Goal: Information Seeking & Learning: Learn about a topic

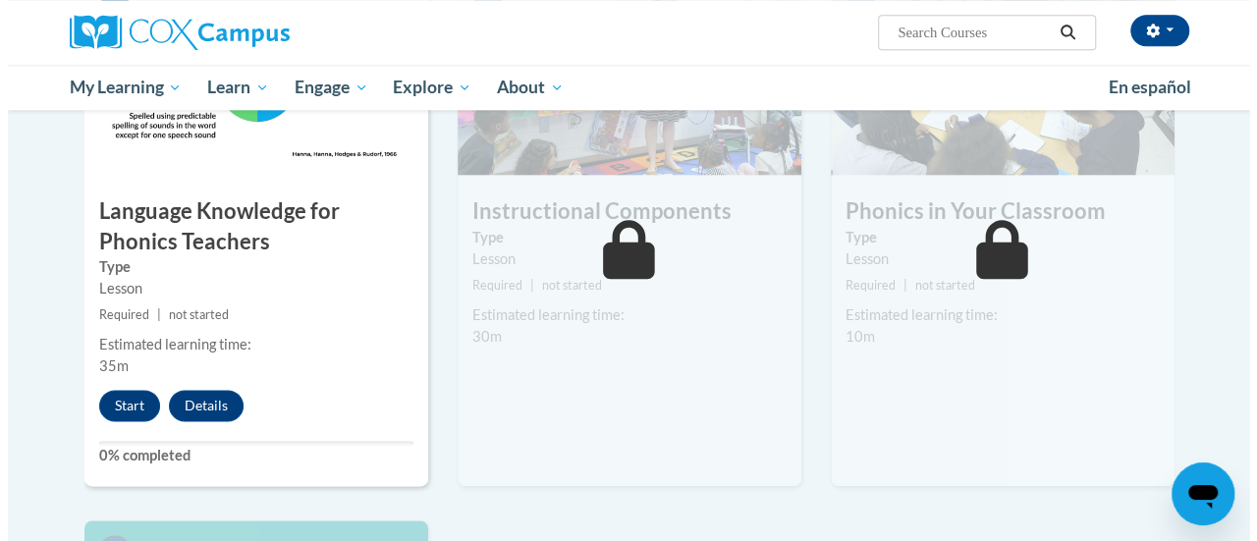
scroll to position [1115, 0]
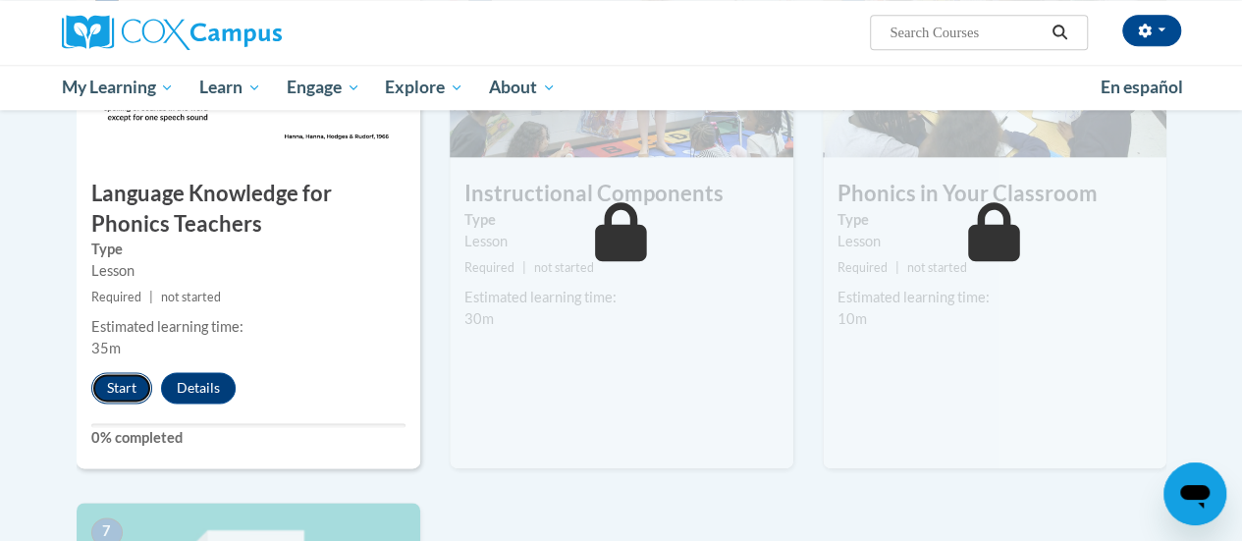
click at [106, 379] on button "Start" at bounding box center [121, 387] width 61 height 31
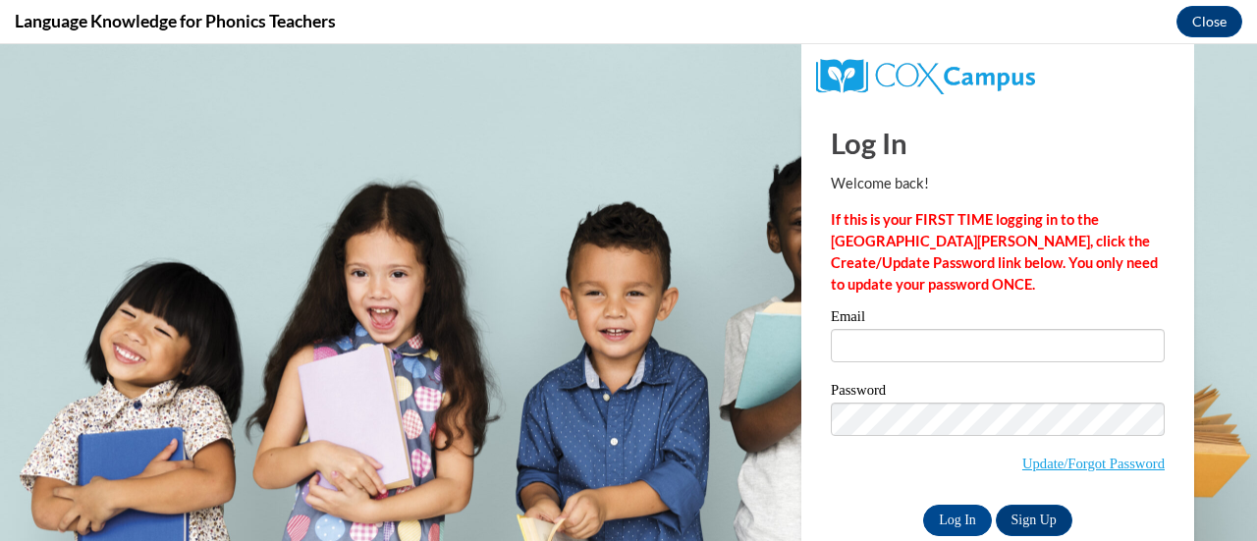
scroll to position [0, 0]
type input "jennifer.bersch@rusd.org"
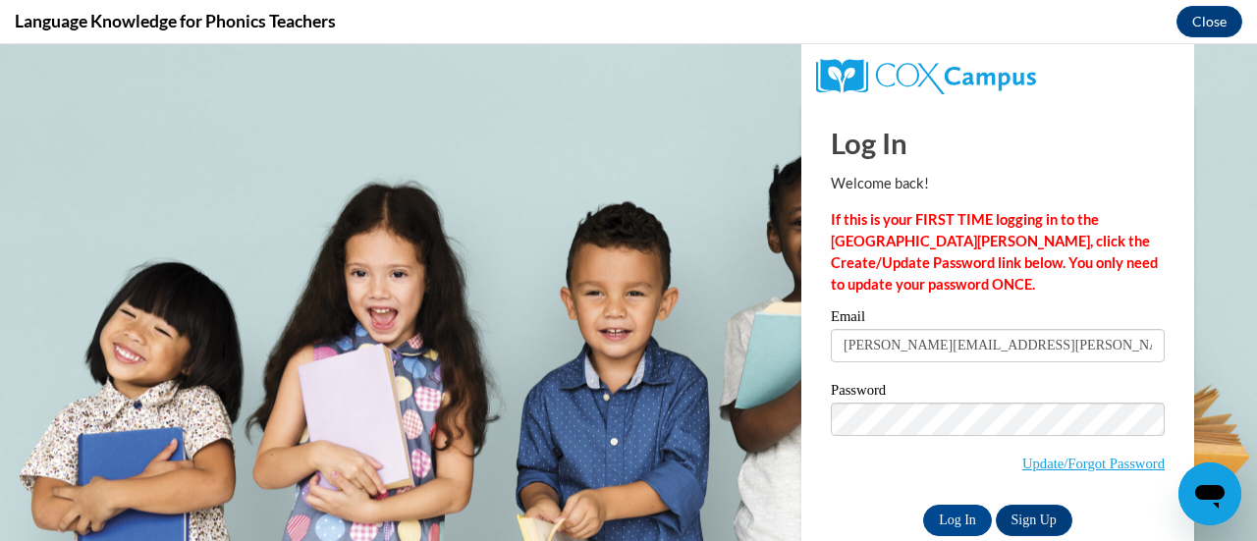
click at [843, 345] on input "jennifer.bersch@rusd.org" at bounding box center [998, 345] width 334 height 33
click at [936, 514] on input "Log In" at bounding box center [957, 520] width 69 height 31
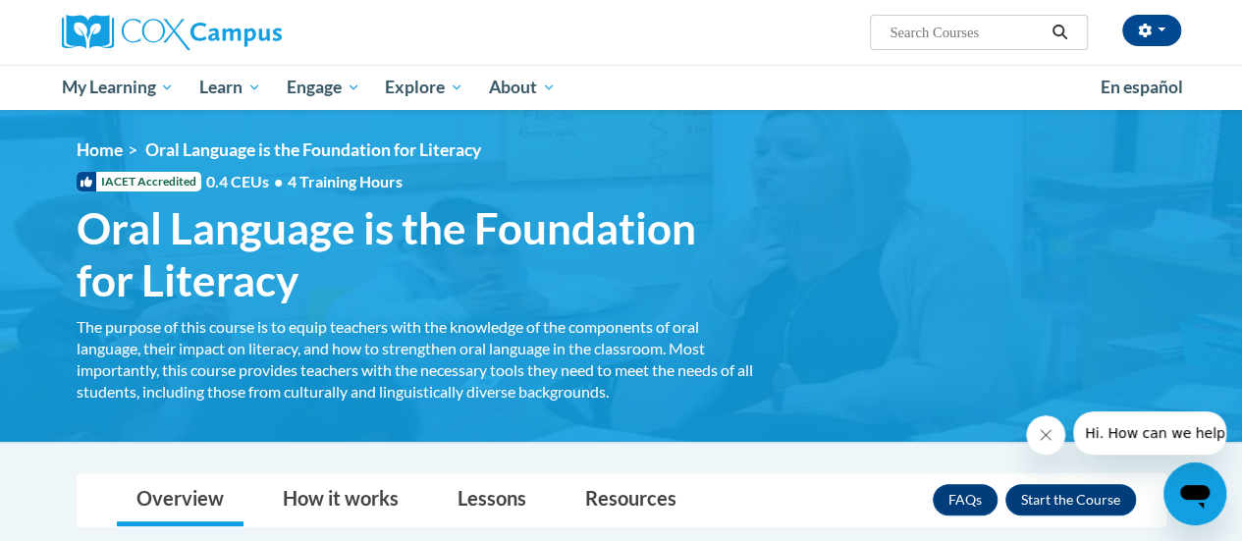
scroll to position [77, 0]
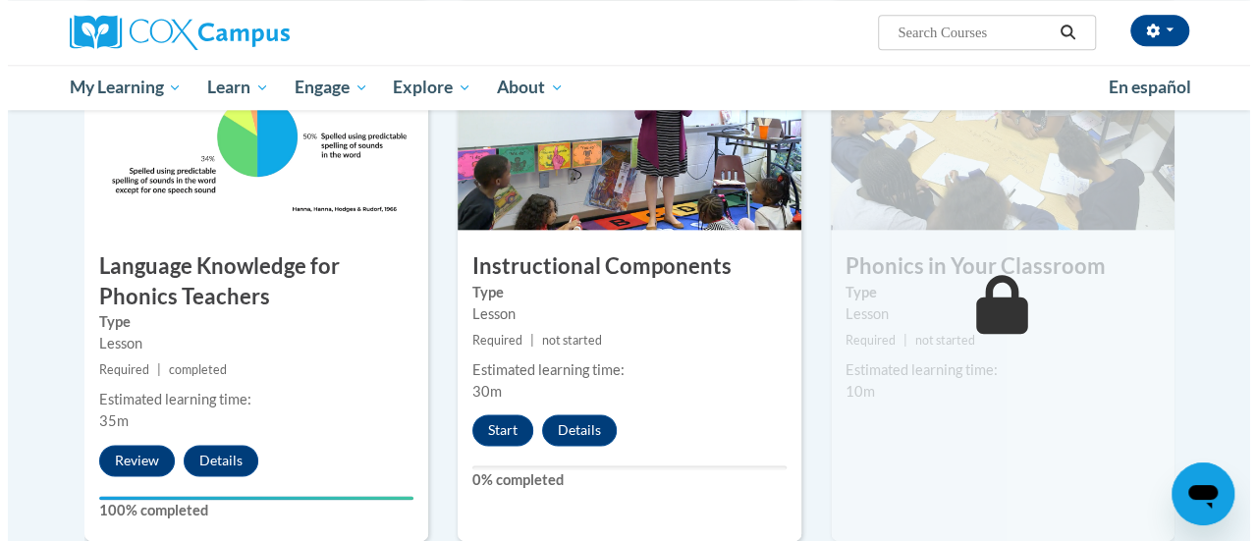
scroll to position [1094, 0]
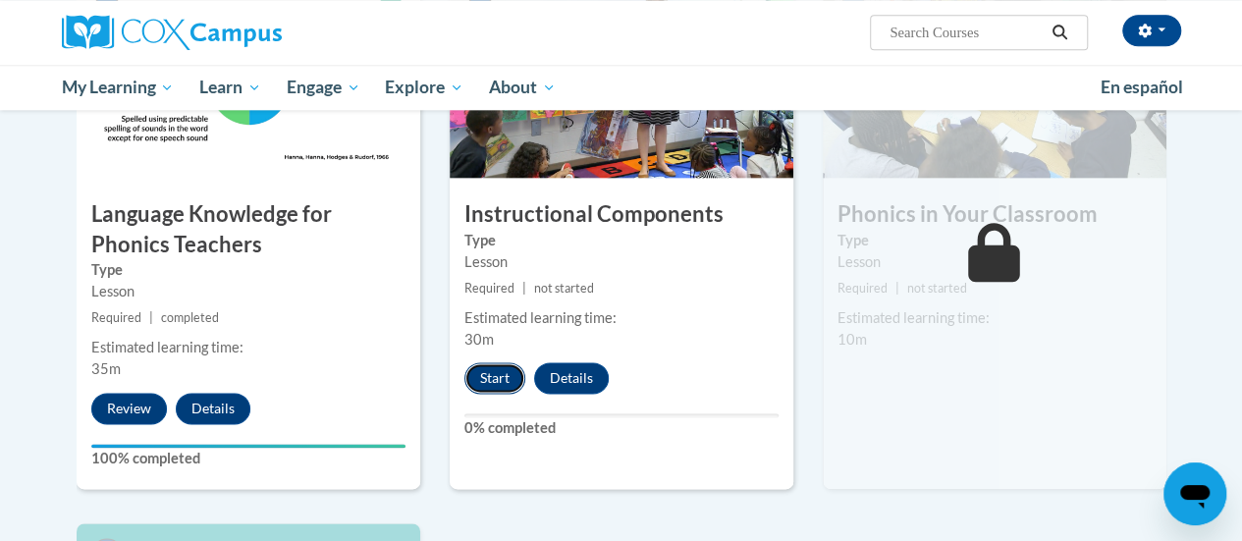
click at [501, 372] on button "Start" at bounding box center [495, 377] width 61 height 31
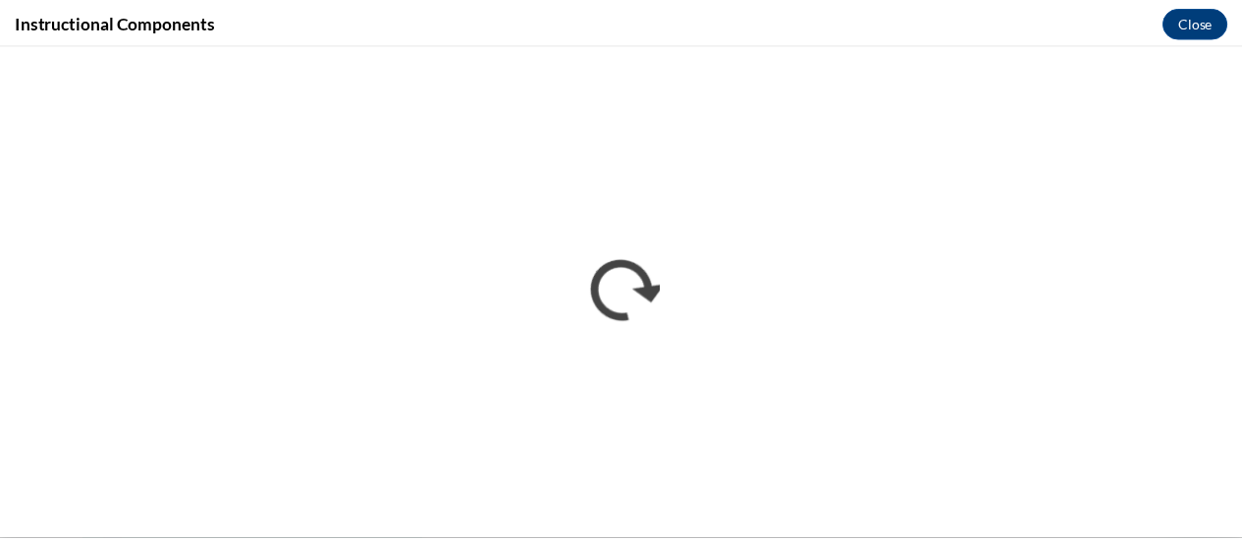
scroll to position [0, 0]
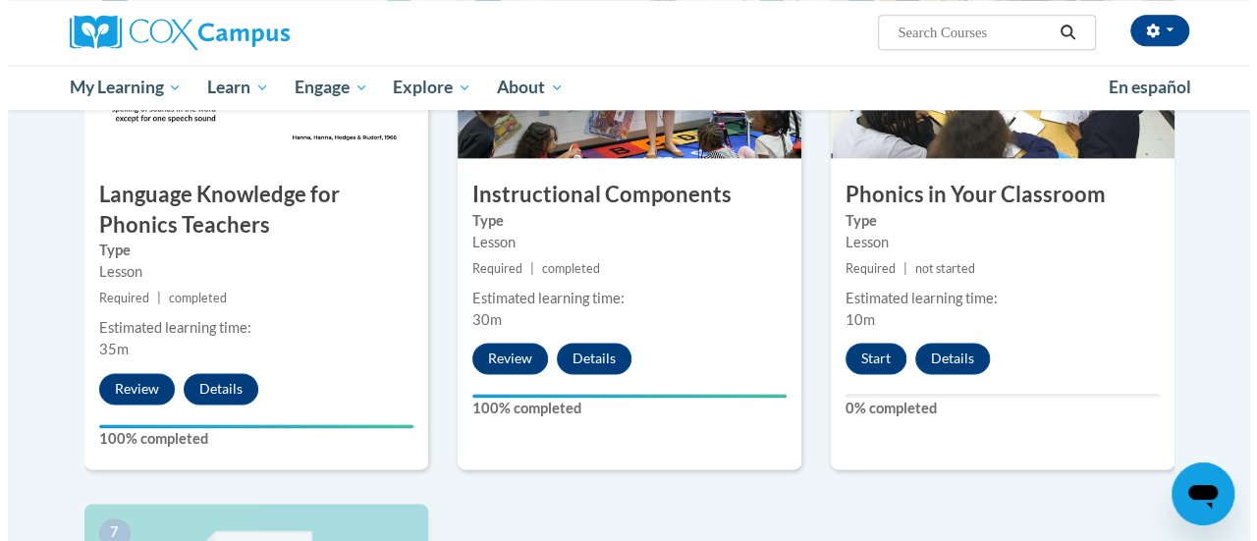
scroll to position [1110, 0]
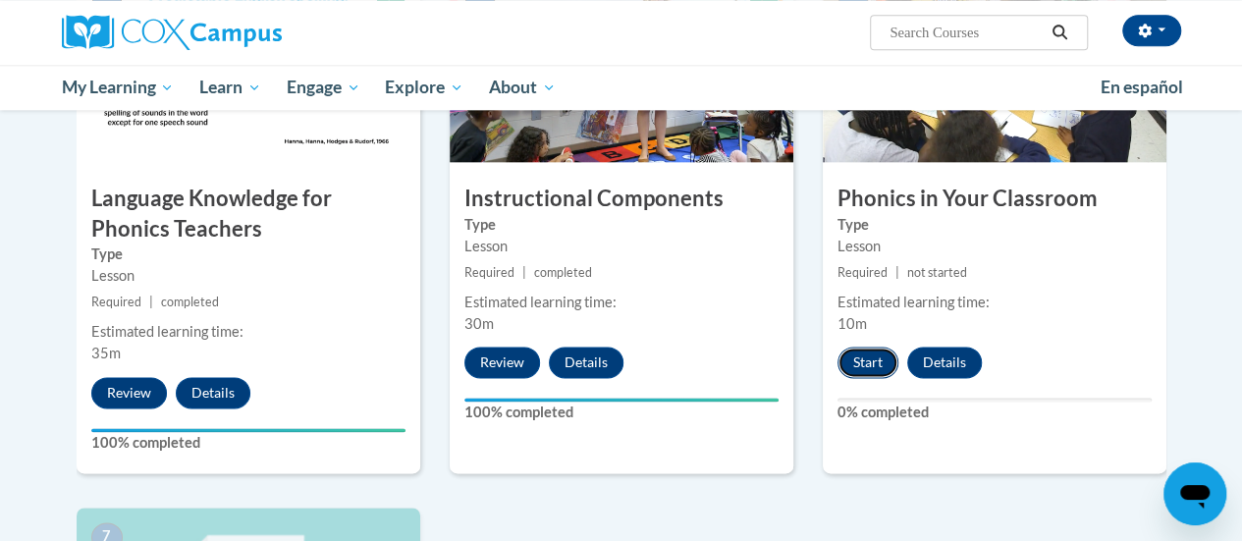
click at [868, 356] on button "Start" at bounding box center [868, 362] width 61 height 31
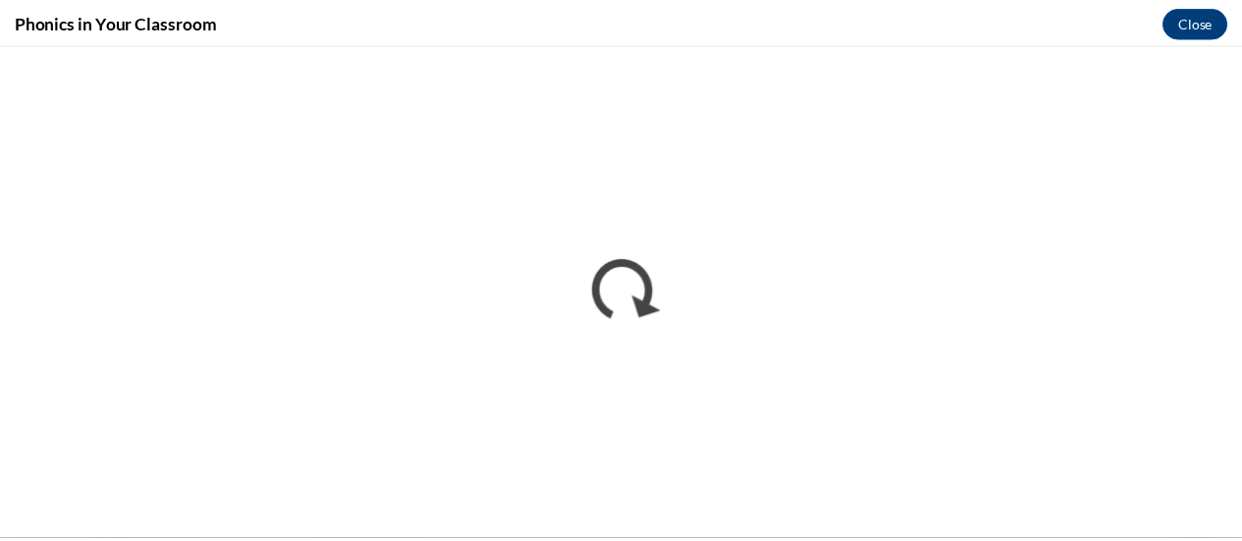
scroll to position [0, 0]
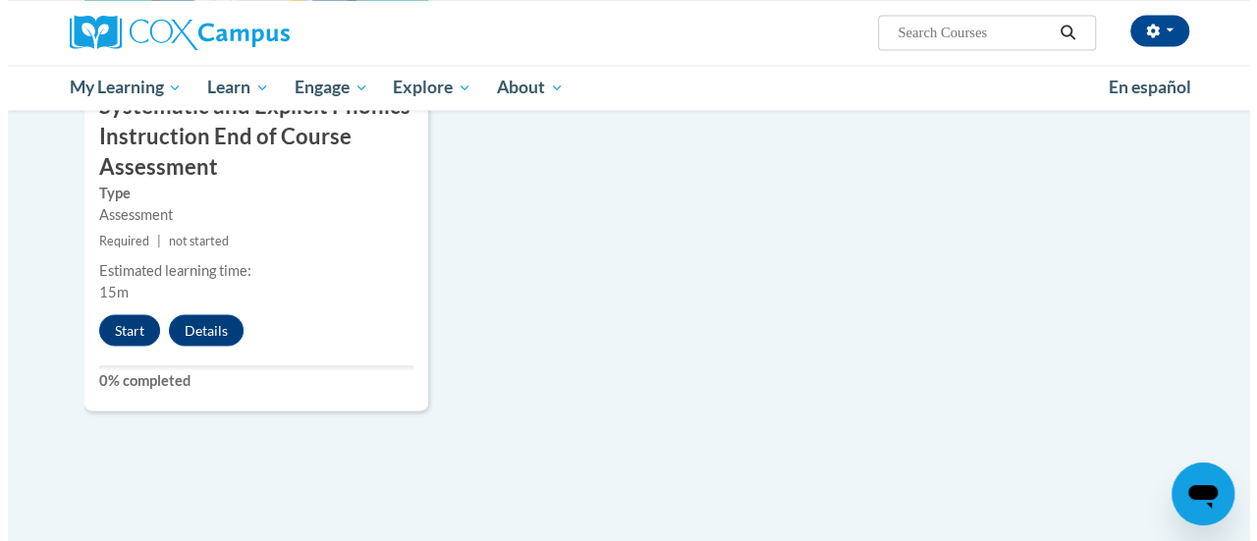
scroll to position [1748, 0]
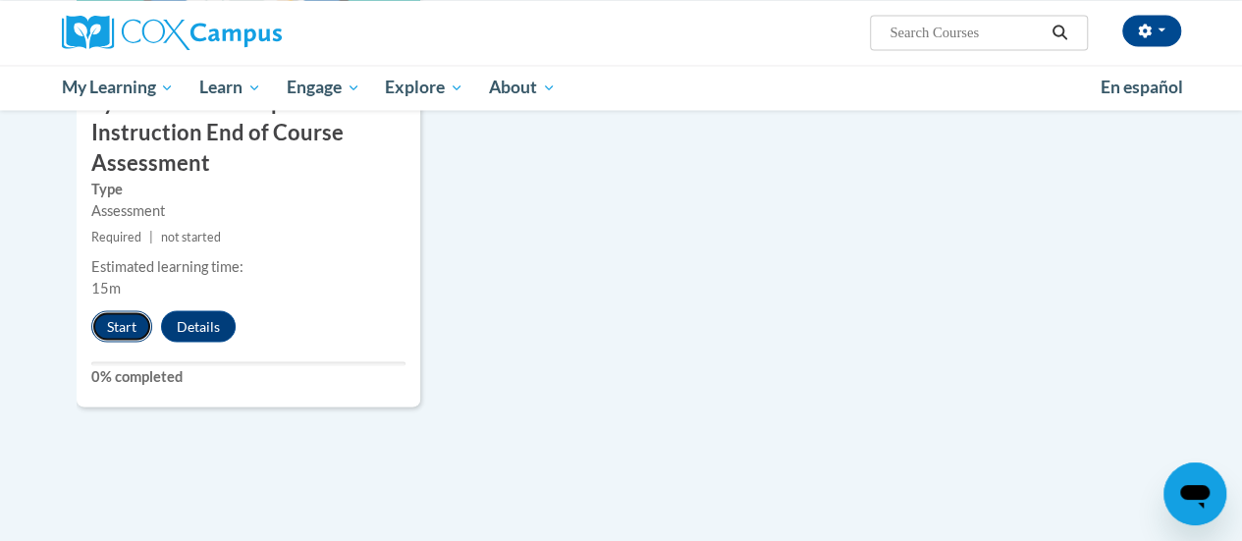
click at [116, 328] on button "Start" at bounding box center [121, 325] width 61 height 31
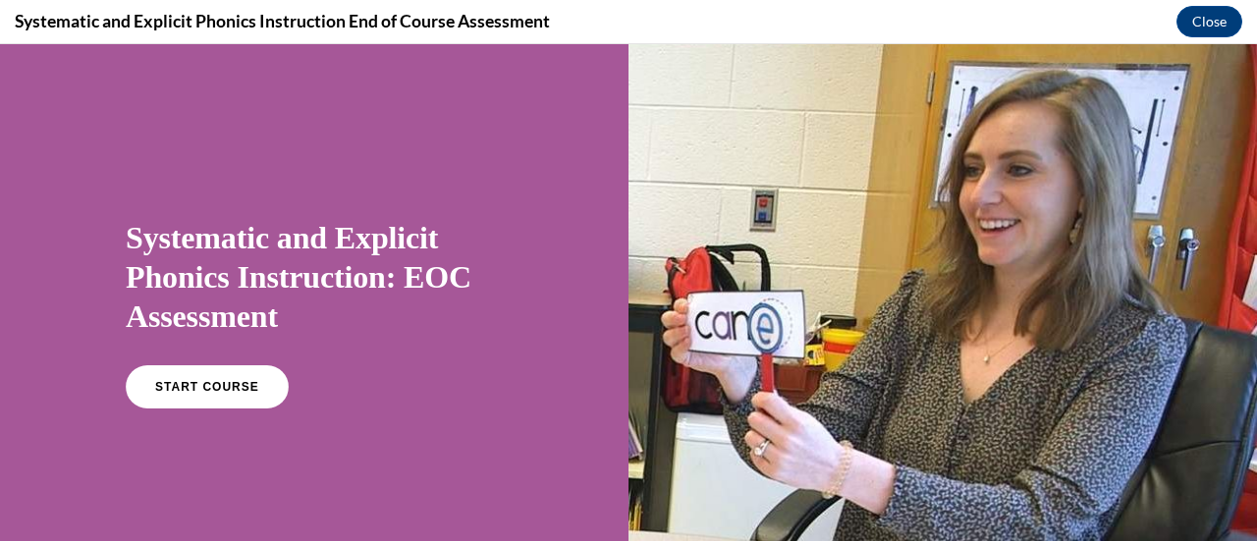
scroll to position [0, 0]
click at [246, 381] on span "START COURSE" at bounding box center [206, 387] width 109 height 15
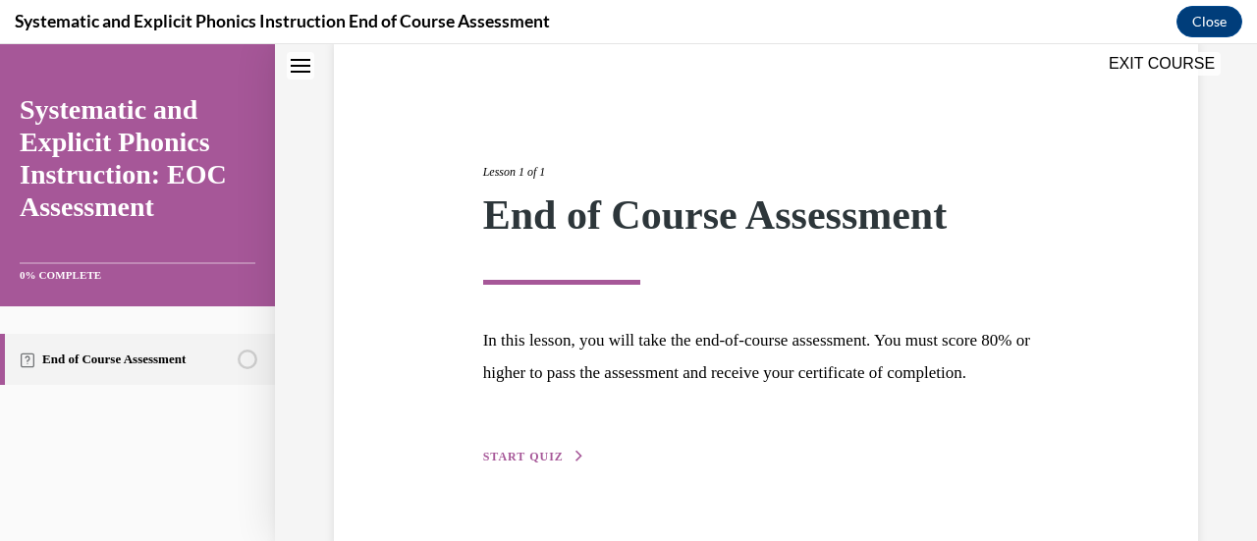
scroll to position [230, 0]
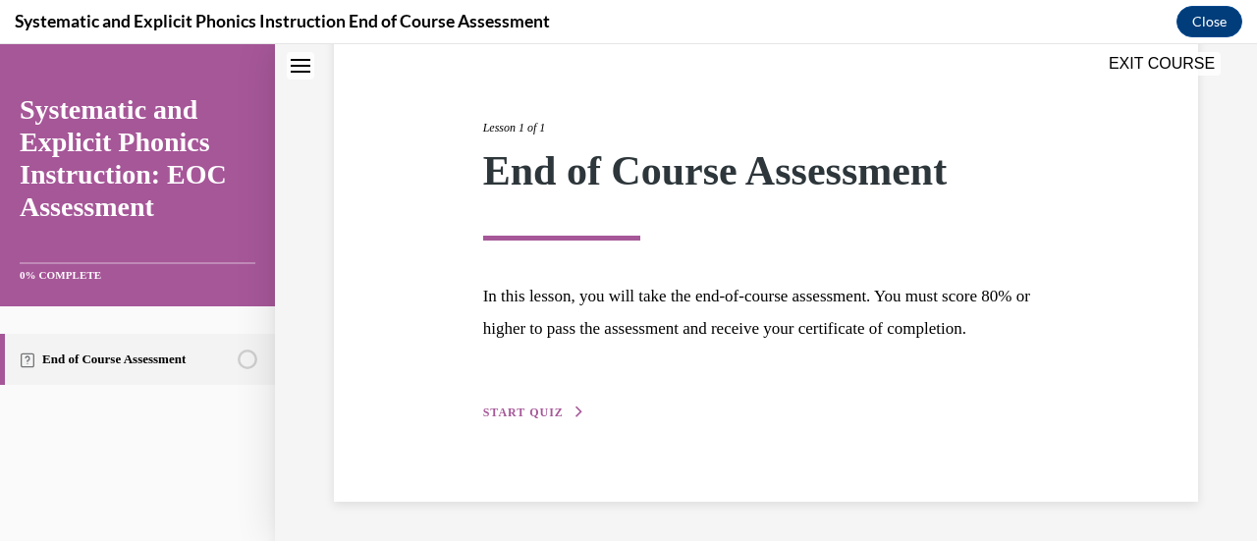
click at [548, 417] on span "START QUIZ" at bounding box center [523, 413] width 81 height 14
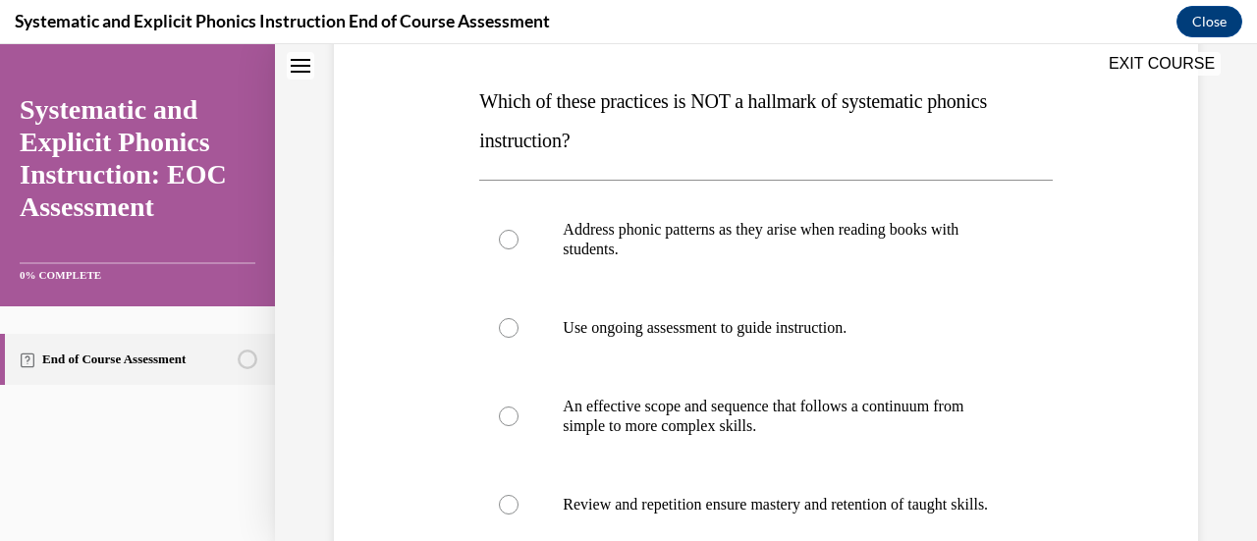
scroll to position [298, 0]
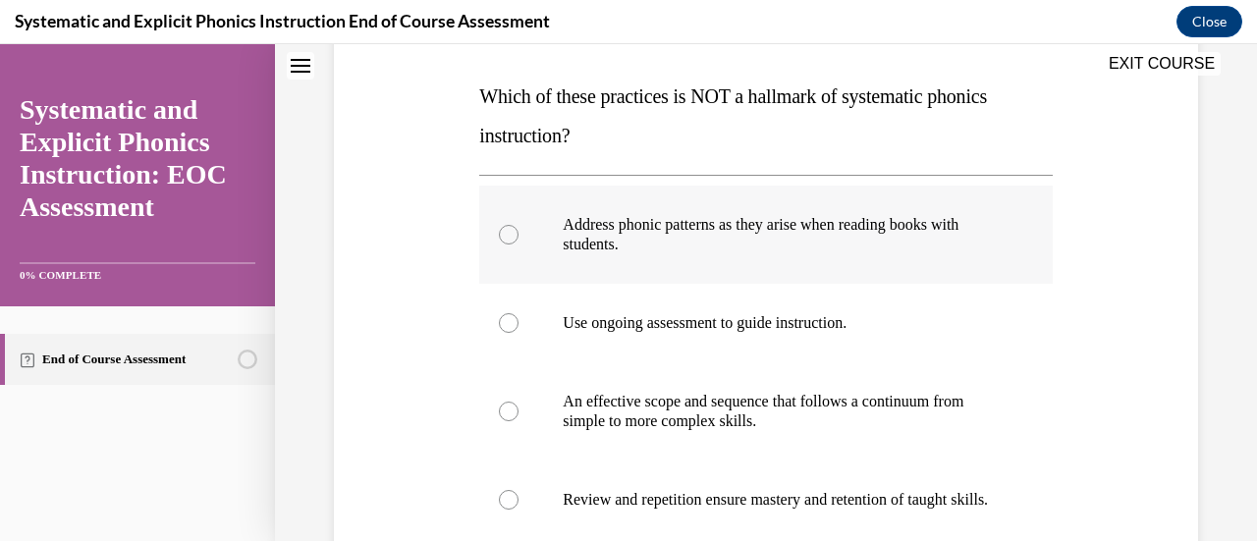
click at [501, 232] on div at bounding box center [509, 235] width 20 height 20
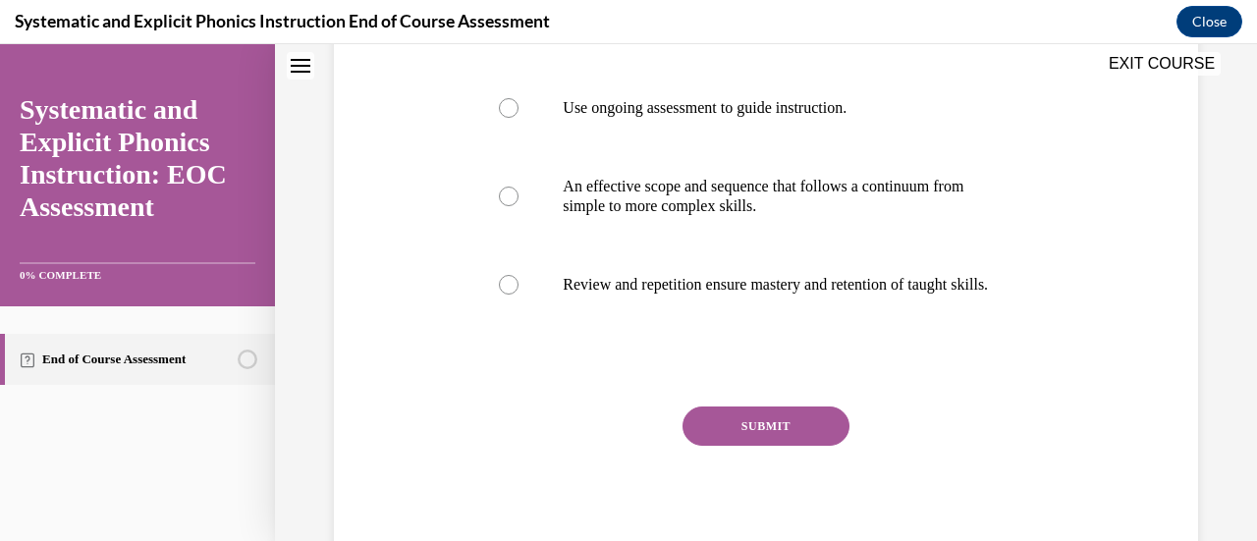
click at [789, 446] on button "SUBMIT" at bounding box center [766, 426] width 167 height 39
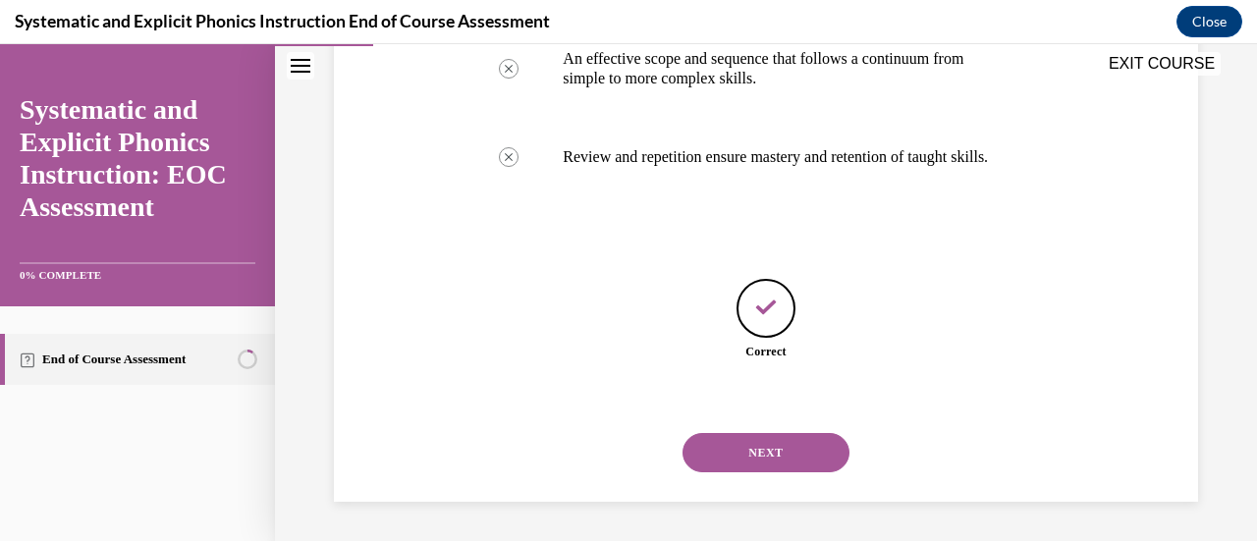
scroll to position [659, 0]
click at [799, 452] on button "NEXT" at bounding box center [766, 452] width 167 height 39
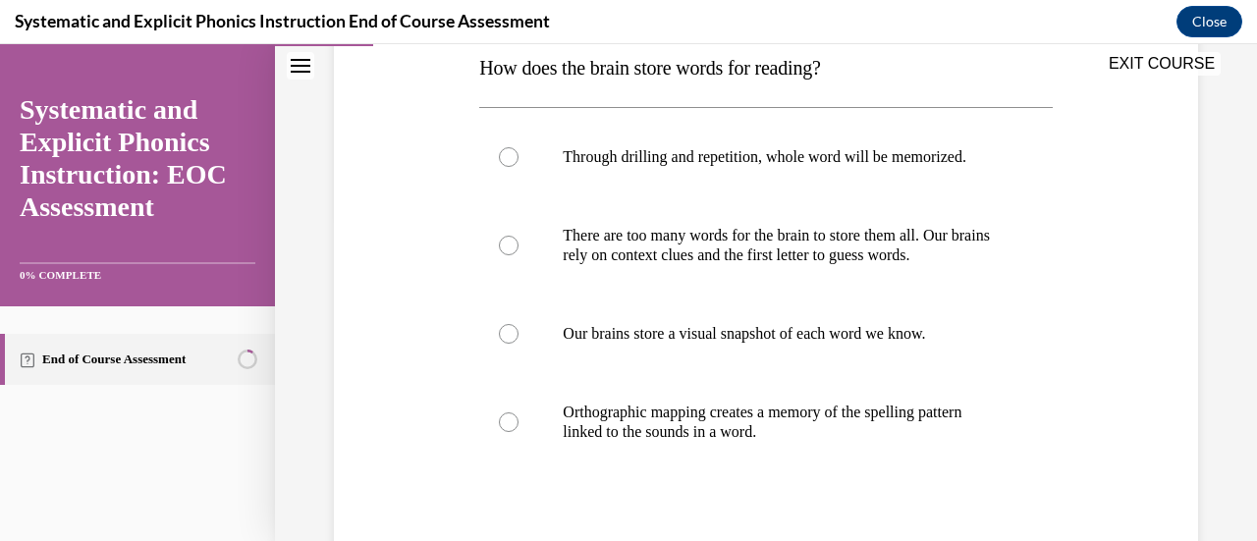
scroll to position [330, 0]
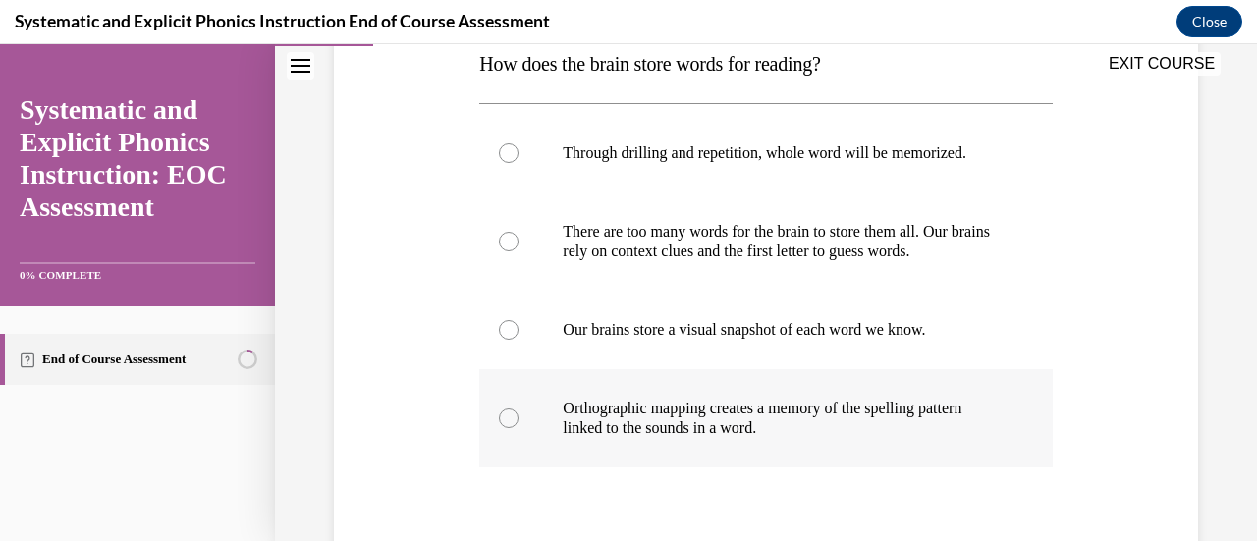
click at [490, 418] on div at bounding box center [765, 418] width 573 height 98
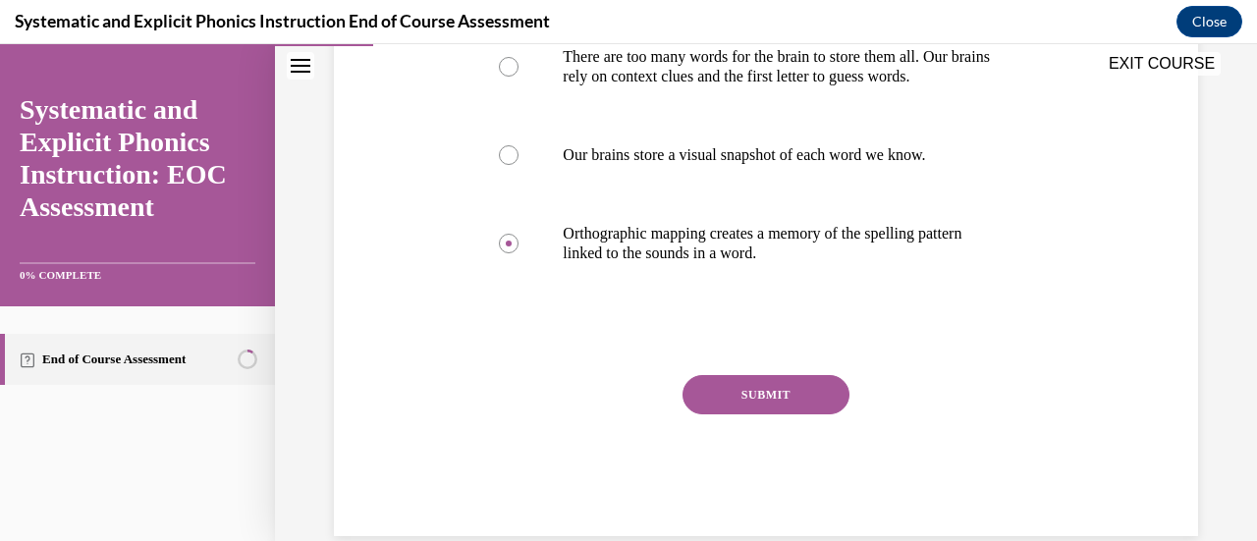
click at [787, 400] on button "SUBMIT" at bounding box center [766, 394] width 167 height 39
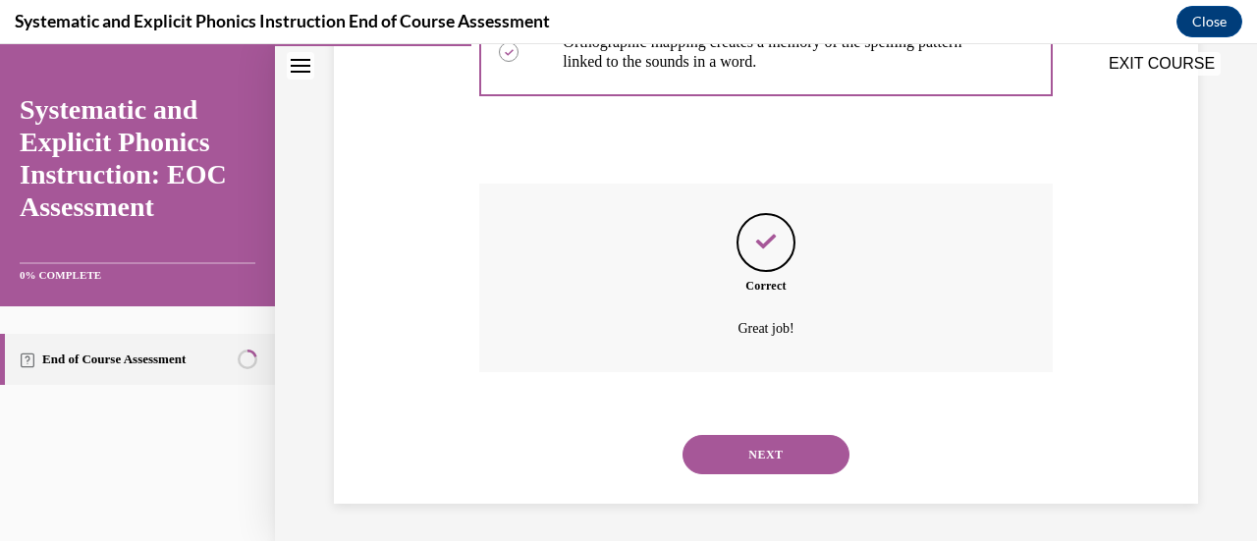
scroll to position [697, 0]
click at [794, 460] on button "NEXT" at bounding box center [766, 453] width 167 height 39
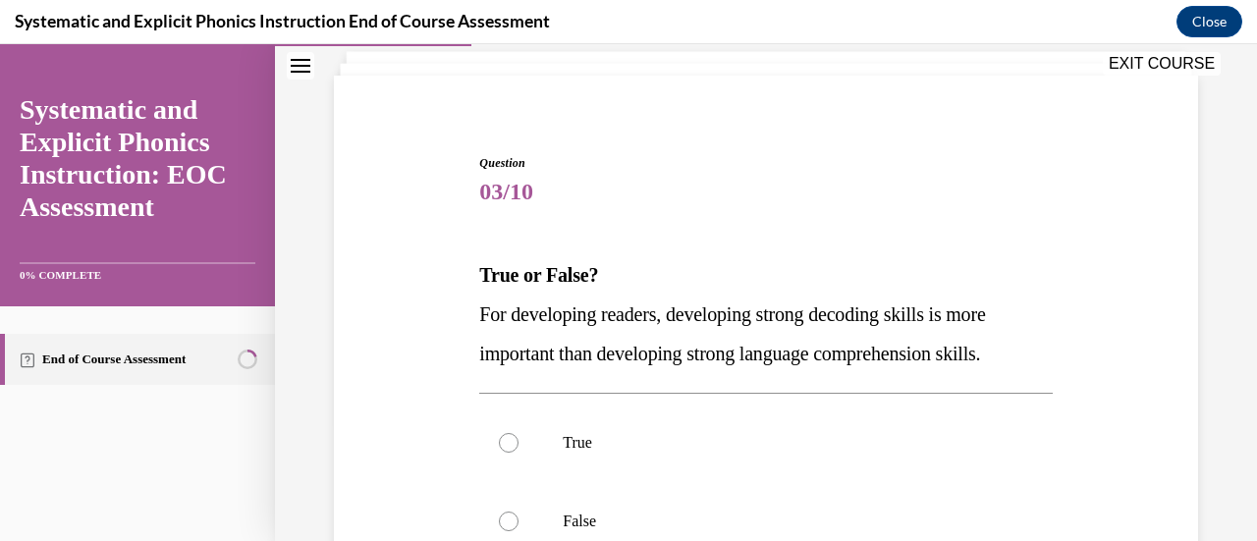
scroll to position [230, 0]
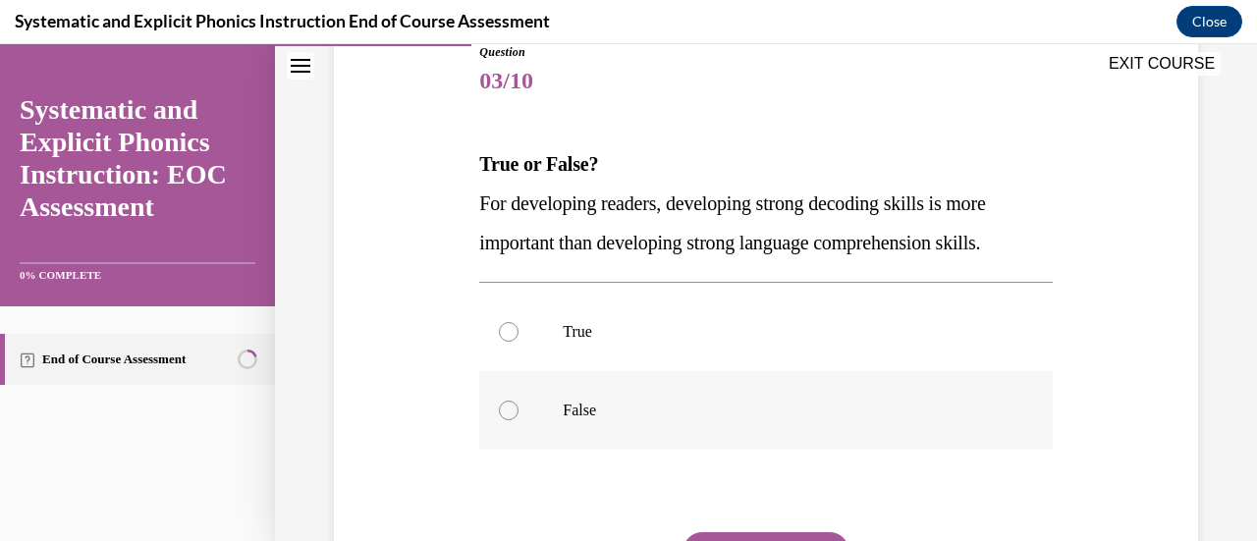
click at [511, 408] on div at bounding box center [509, 411] width 20 height 20
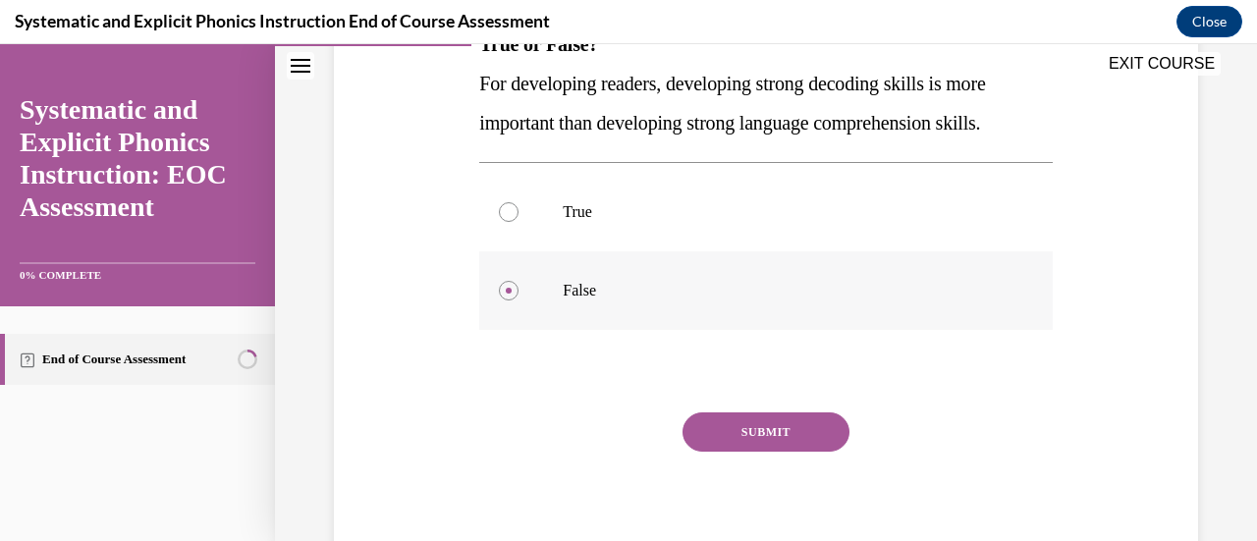
scroll to position [367, 0]
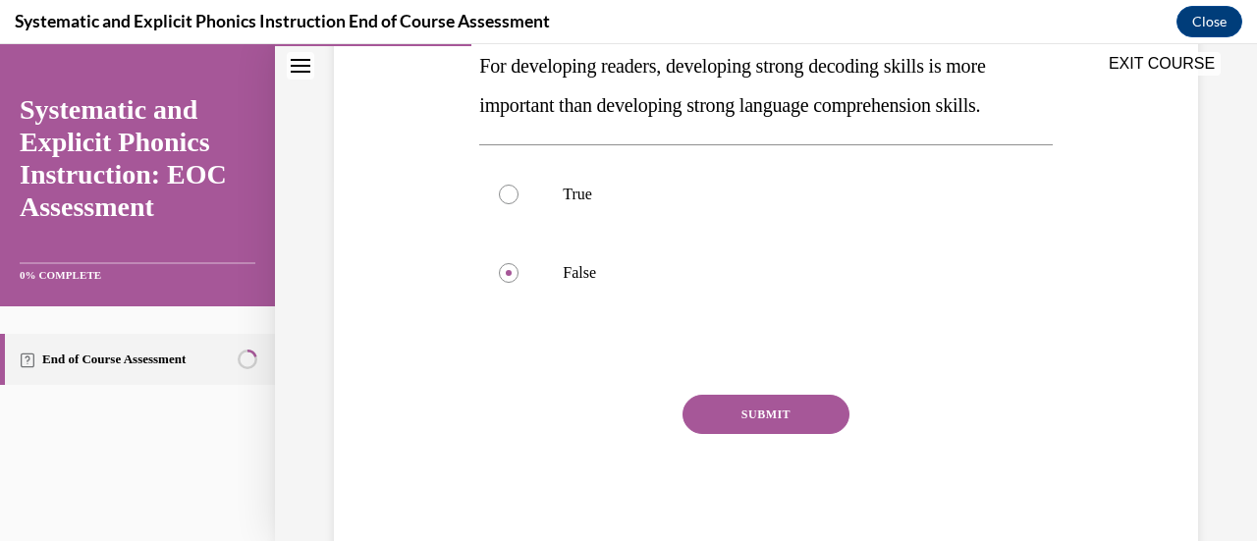
click at [806, 416] on button "SUBMIT" at bounding box center [766, 414] width 167 height 39
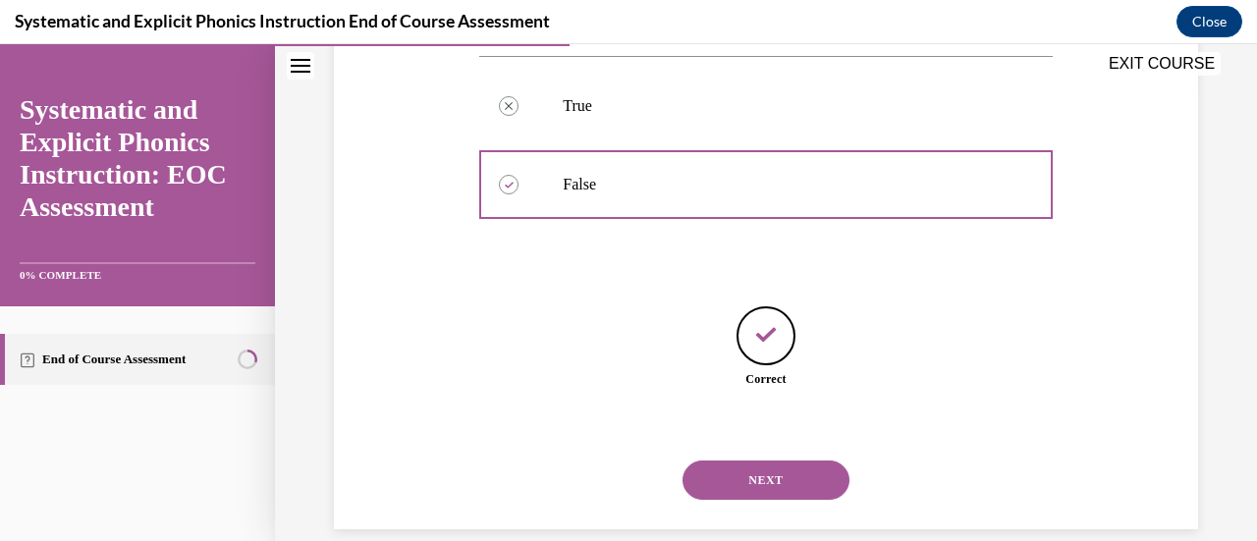
scroll to position [482, 0]
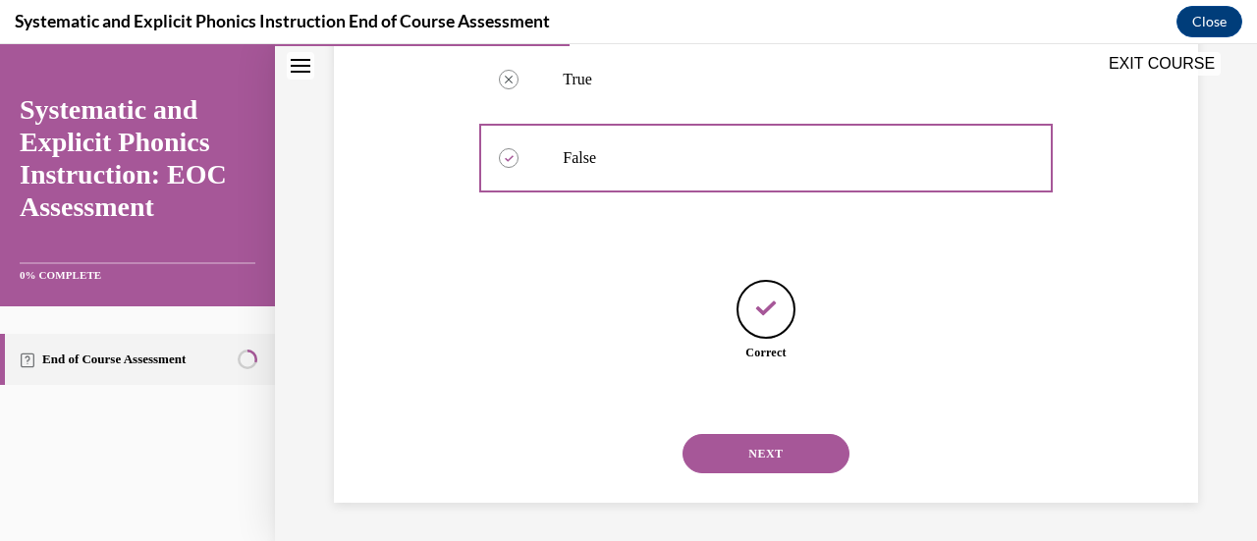
click at [809, 454] on button "NEXT" at bounding box center [766, 453] width 167 height 39
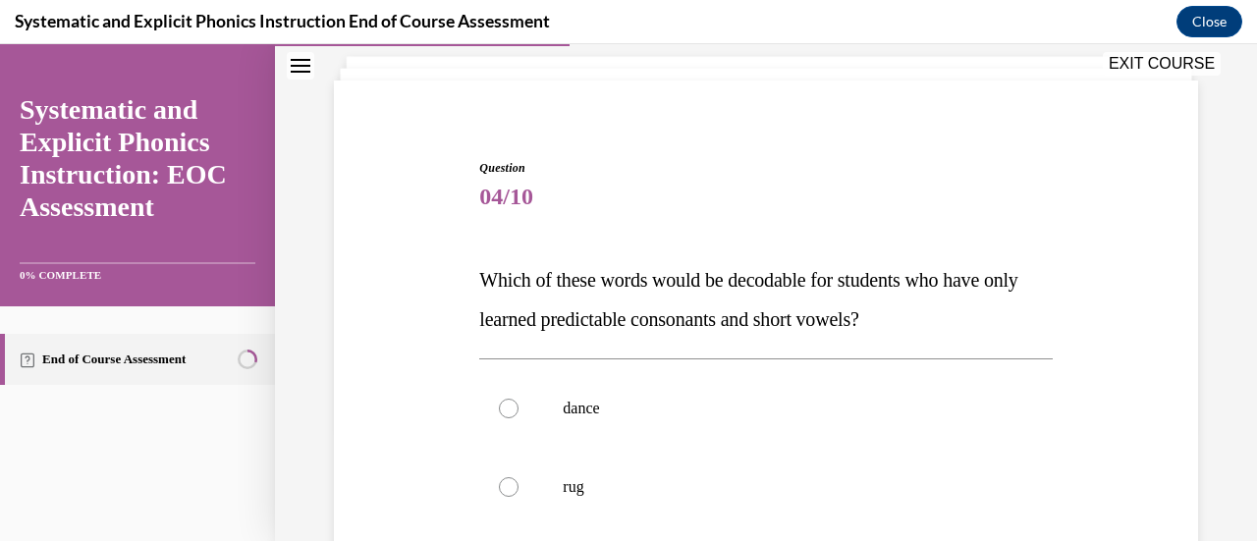
scroll to position [144, 0]
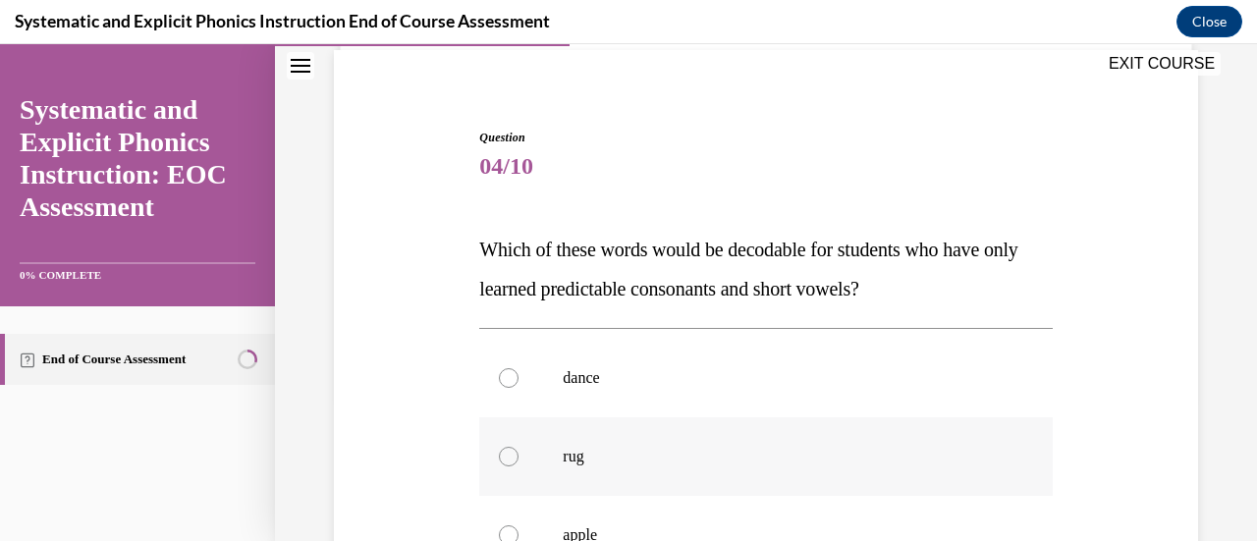
click at [491, 467] on div at bounding box center [765, 456] width 573 height 79
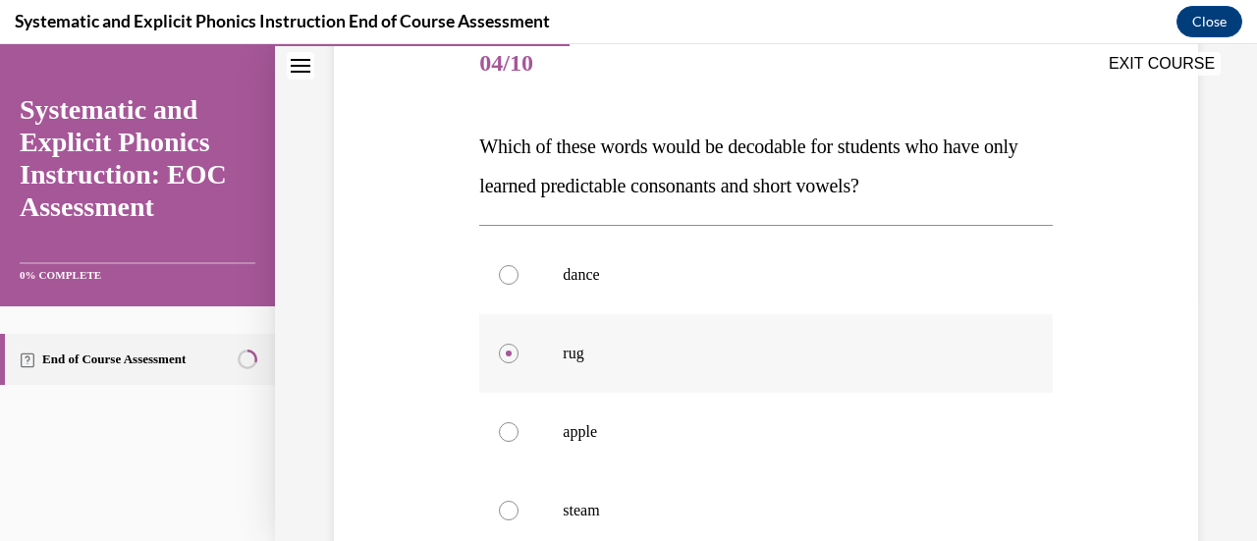
scroll to position [258, 0]
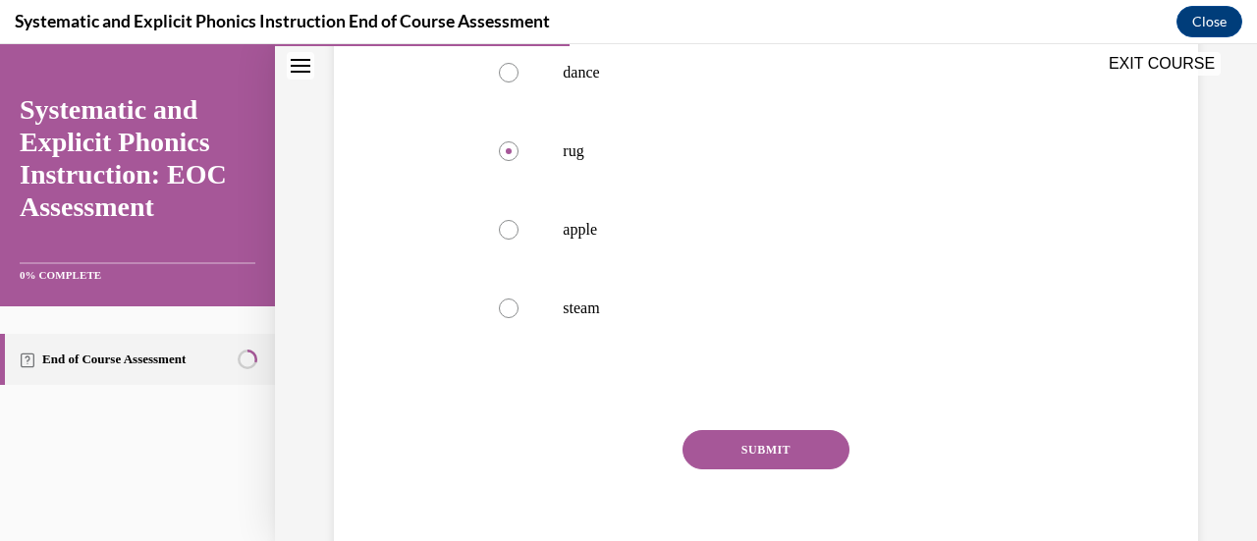
click at [811, 457] on button "SUBMIT" at bounding box center [766, 449] width 167 height 39
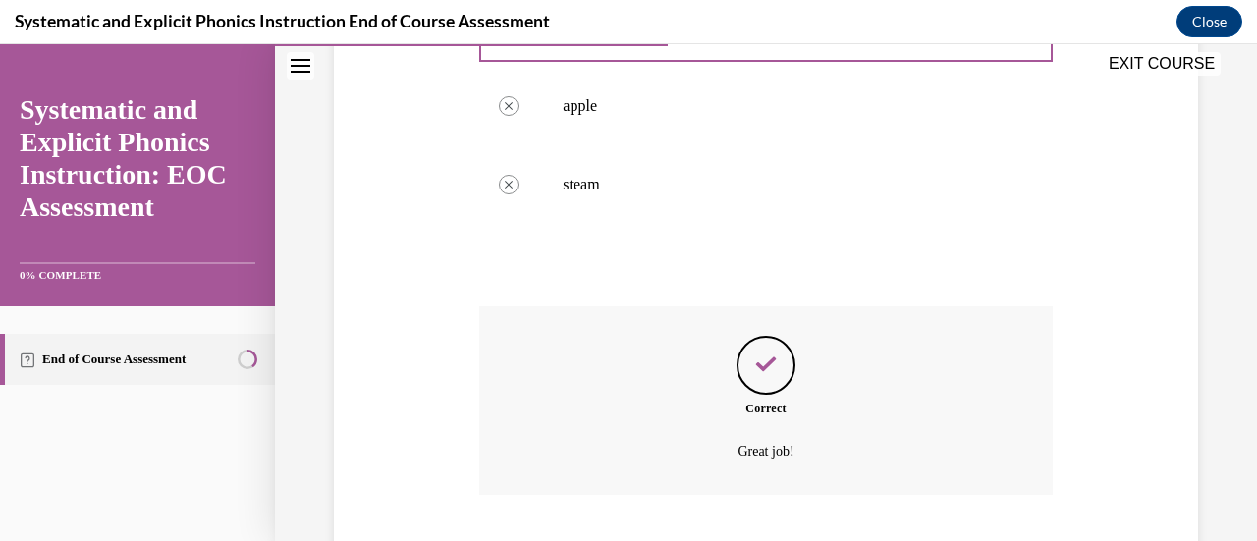
scroll to position [697, 0]
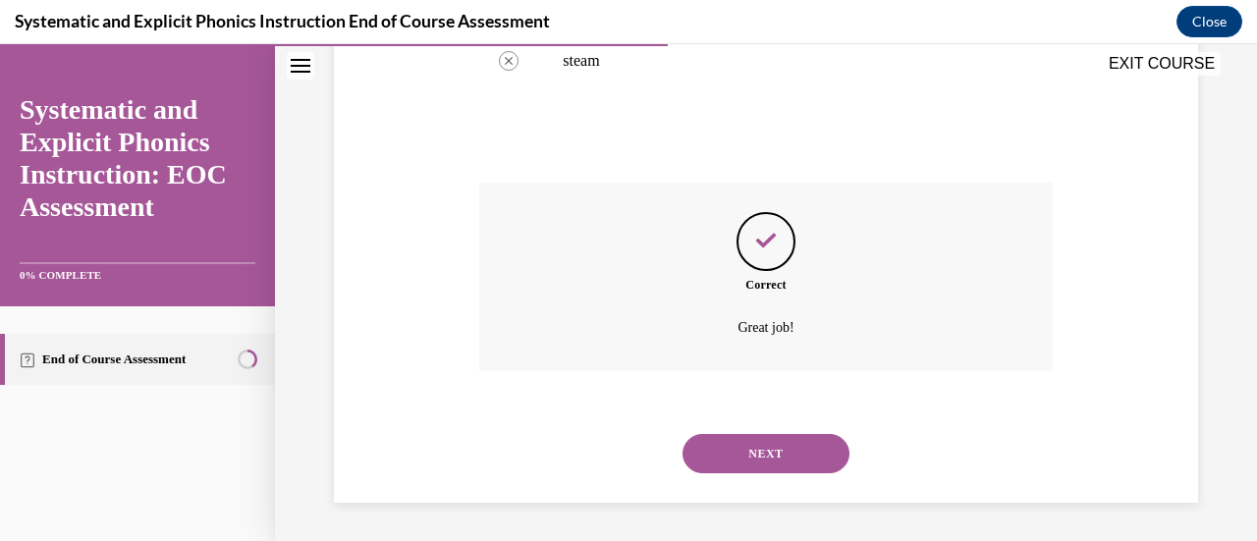
click at [811, 467] on button "NEXT" at bounding box center [766, 453] width 167 height 39
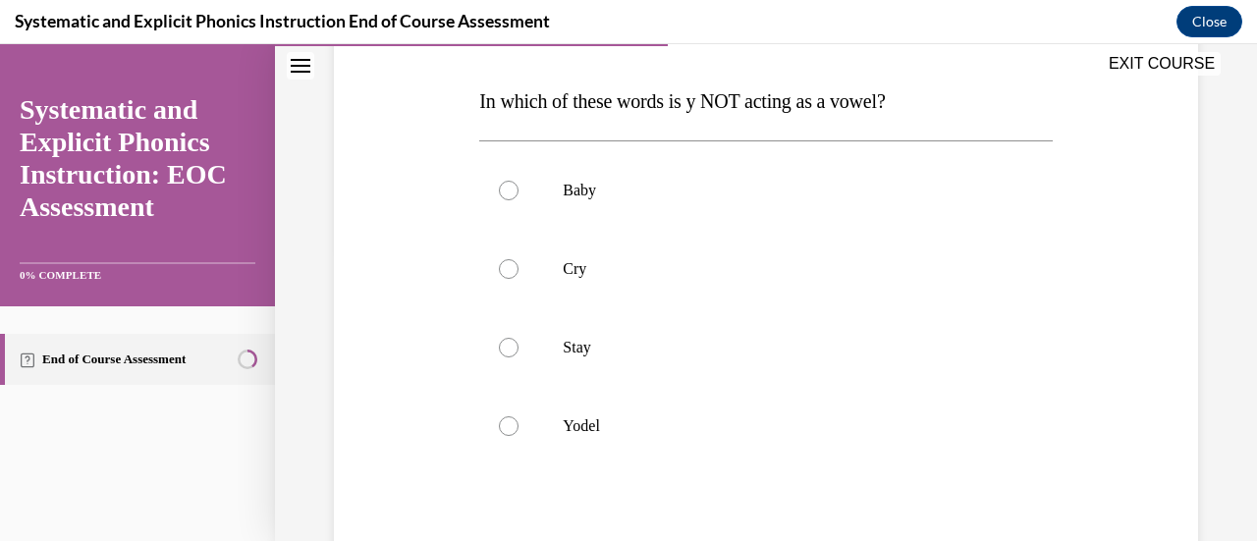
scroll to position [298, 0]
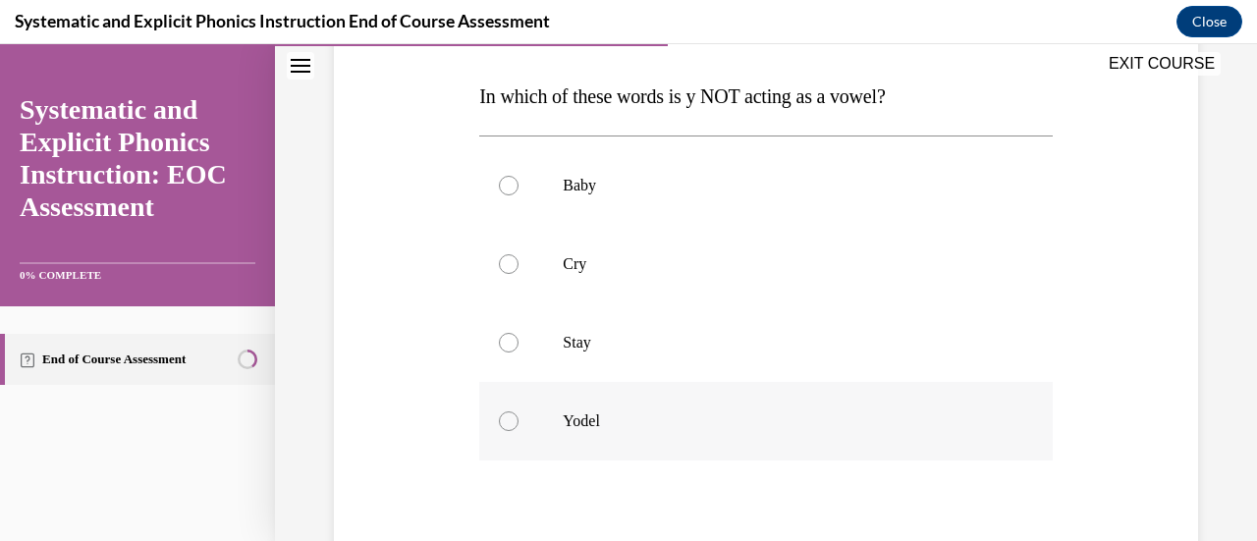
click at [507, 430] on div at bounding box center [765, 421] width 573 height 79
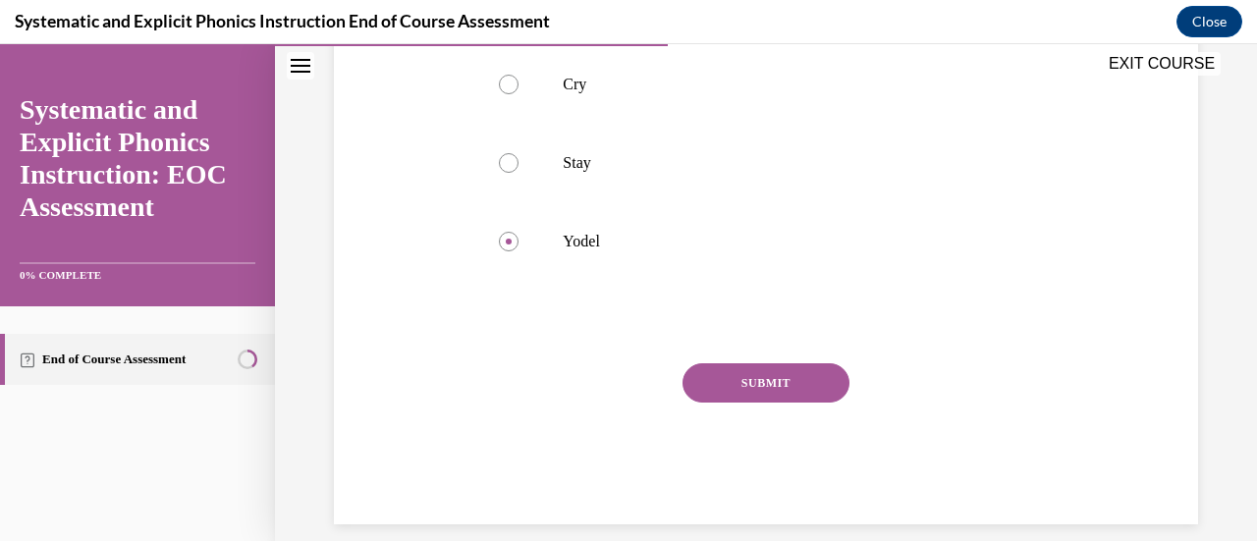
click at [803, 391] on button "SUBMIT" at bounding box center [766, 382] width 167 height 39
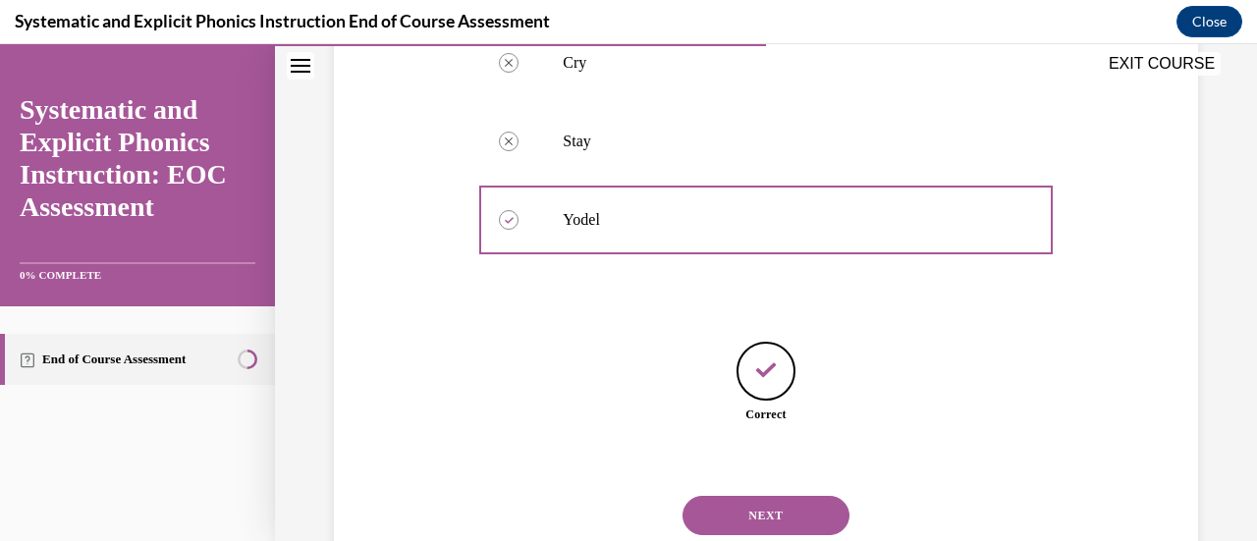
scroll to position [561, 0]
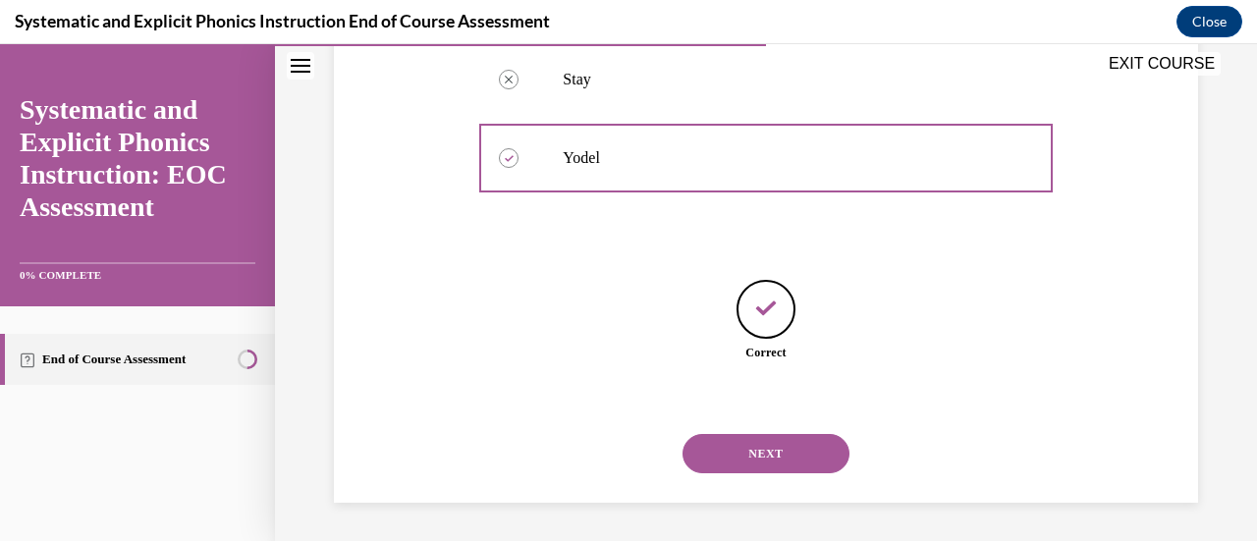
click at [793, 462] on button "NEXT" at bounding box center [766, 453] width 167 height 39
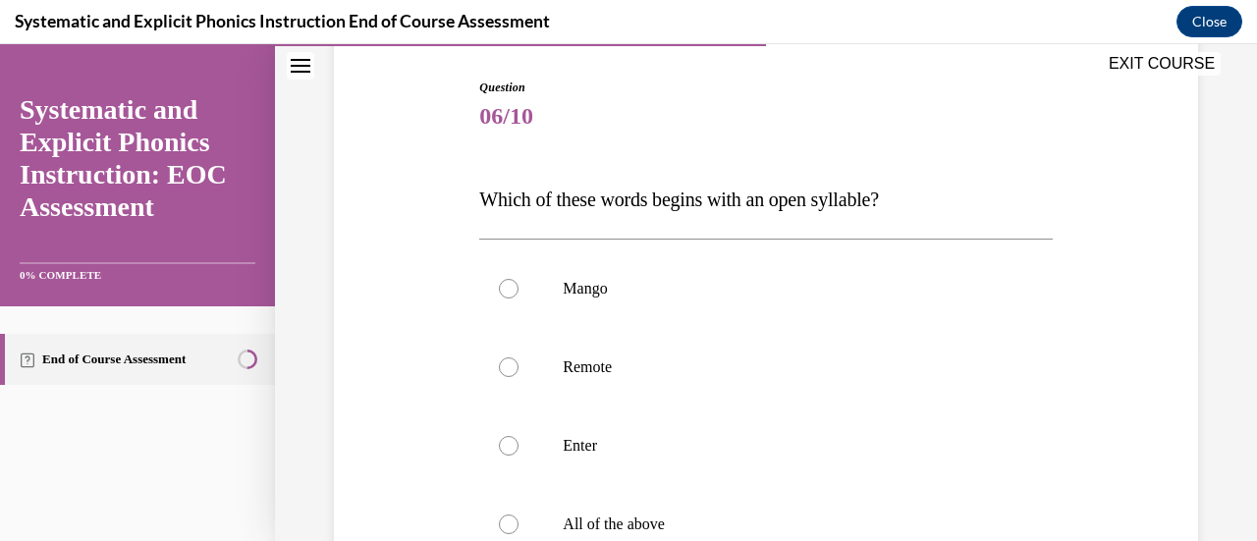
scroll to position [204, 0]
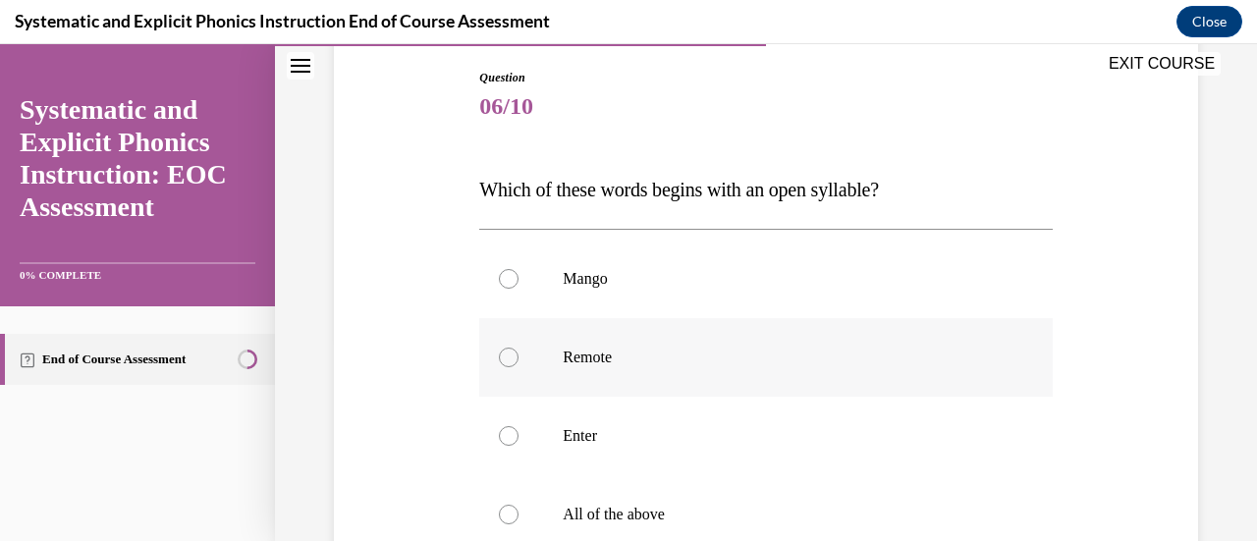
click at [505, 365] on div at bounding box center [509, 358] width 20 height 20
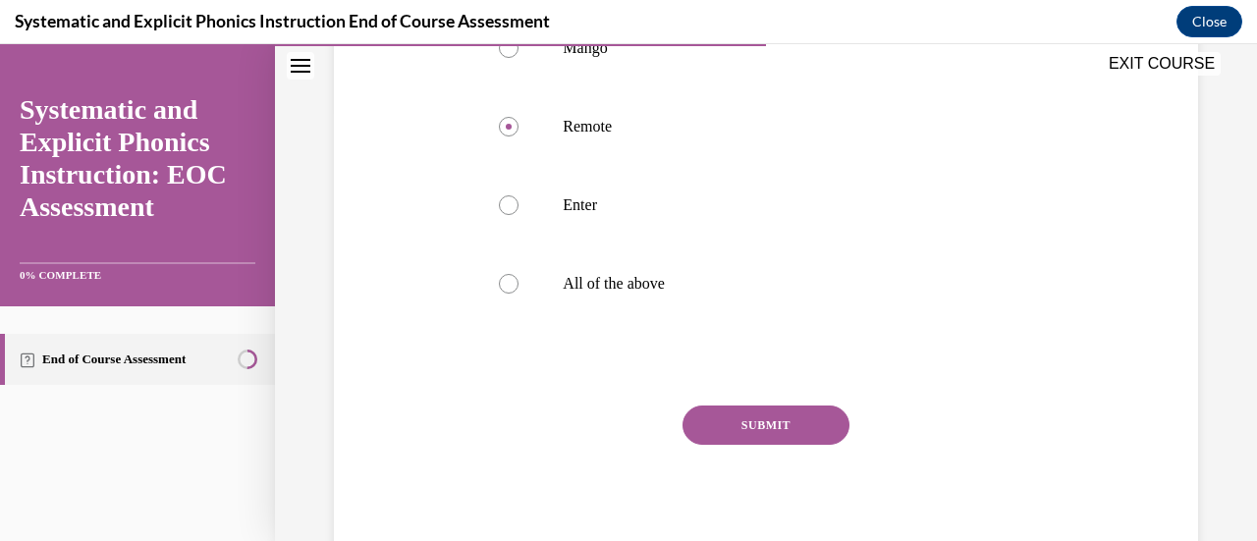
click at [796, 429] on button "SUBMIT" at bounding box center [766, 425] width 167 height 39
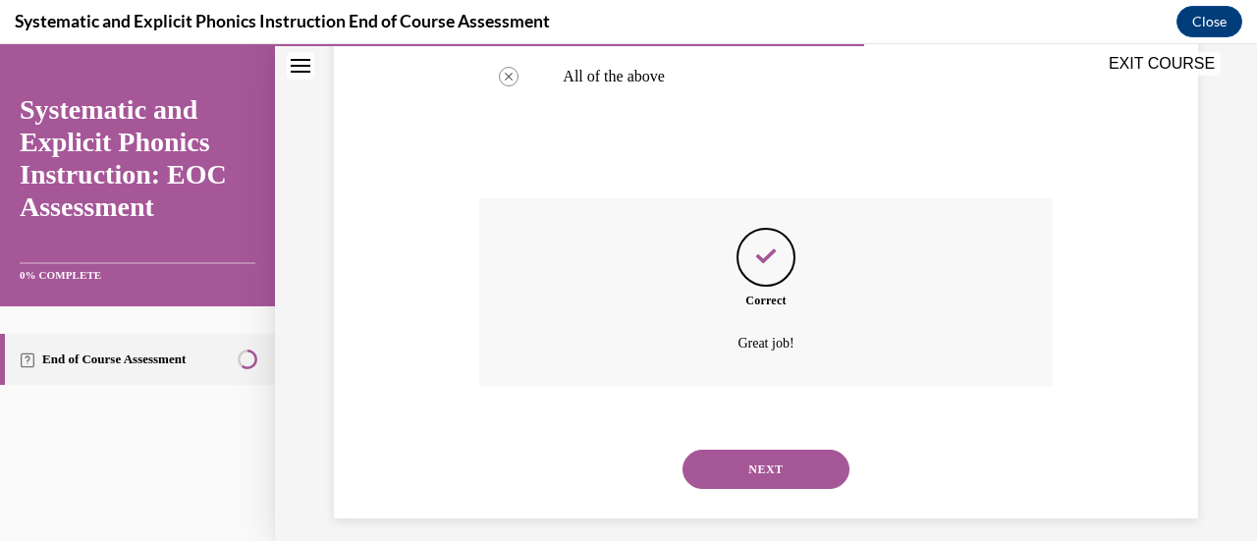
scroll to position [658, 0]
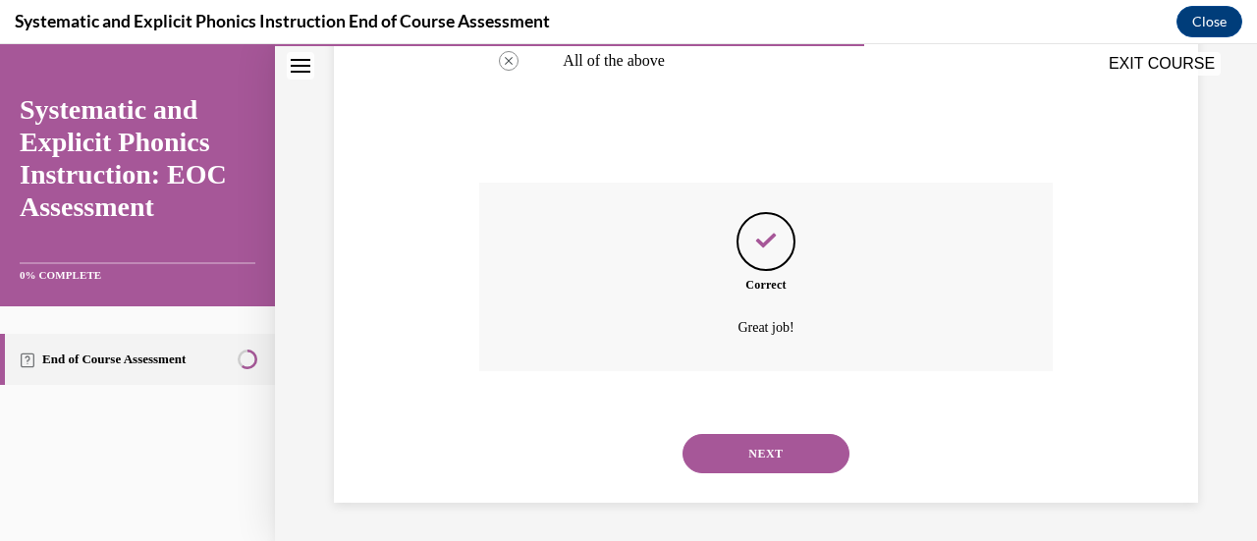
click at [823, 455] on button "NEXT" at bounding box center [766, 453] width 167 height 39
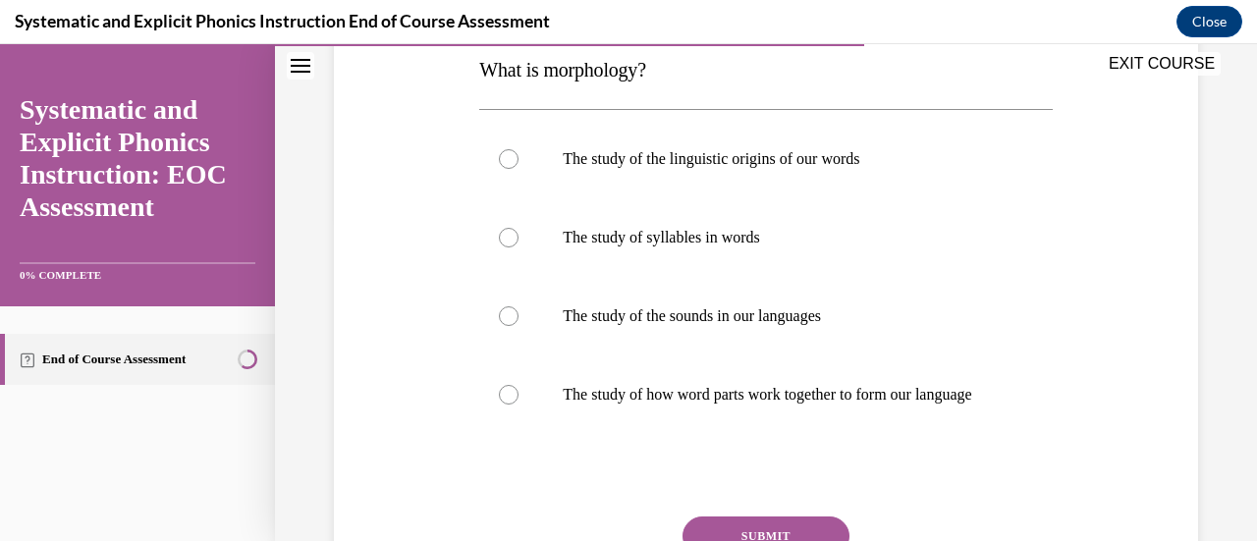
scroll to position [328, 0]
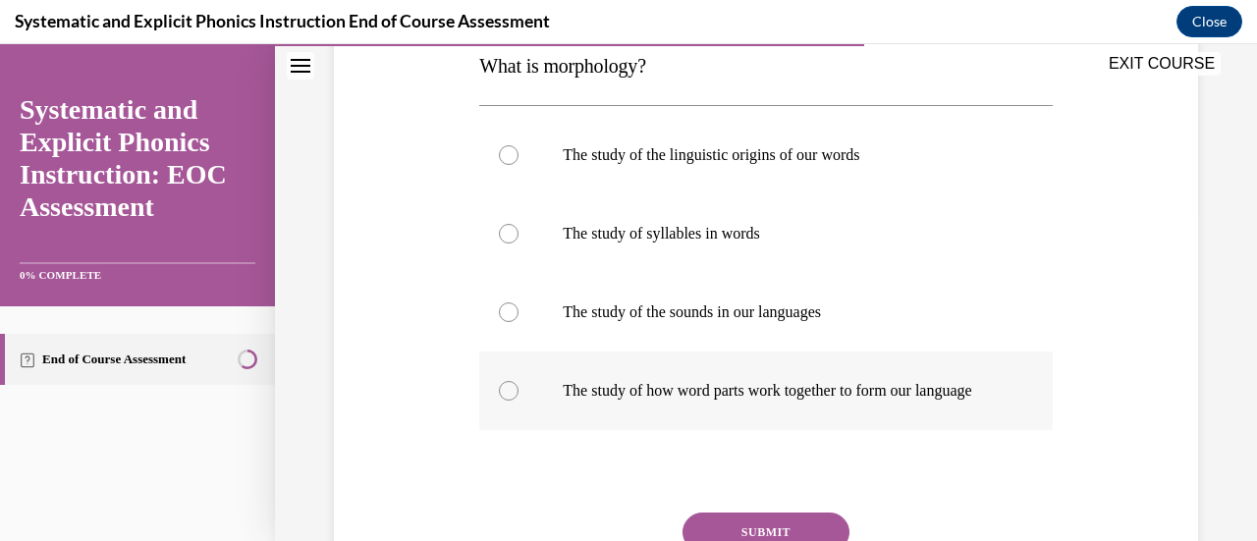
click at [509, 400] on div at bounding box center [509, 391] width 20 height 20
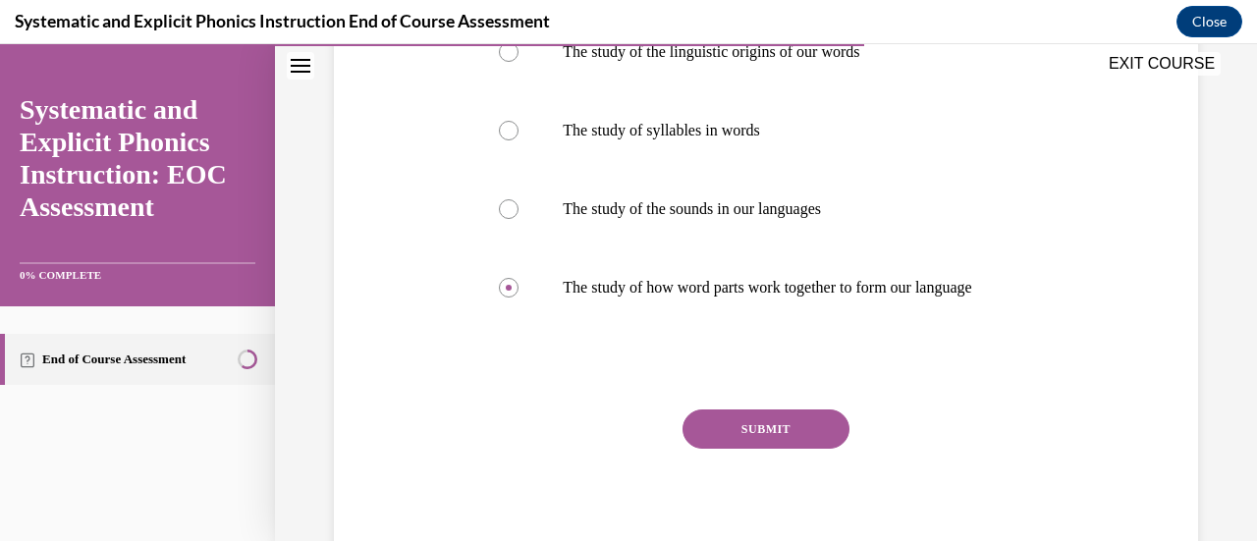
click at [776, 449] on button "SUBMIT" at bounding box center [766, 429] width 167 height 39
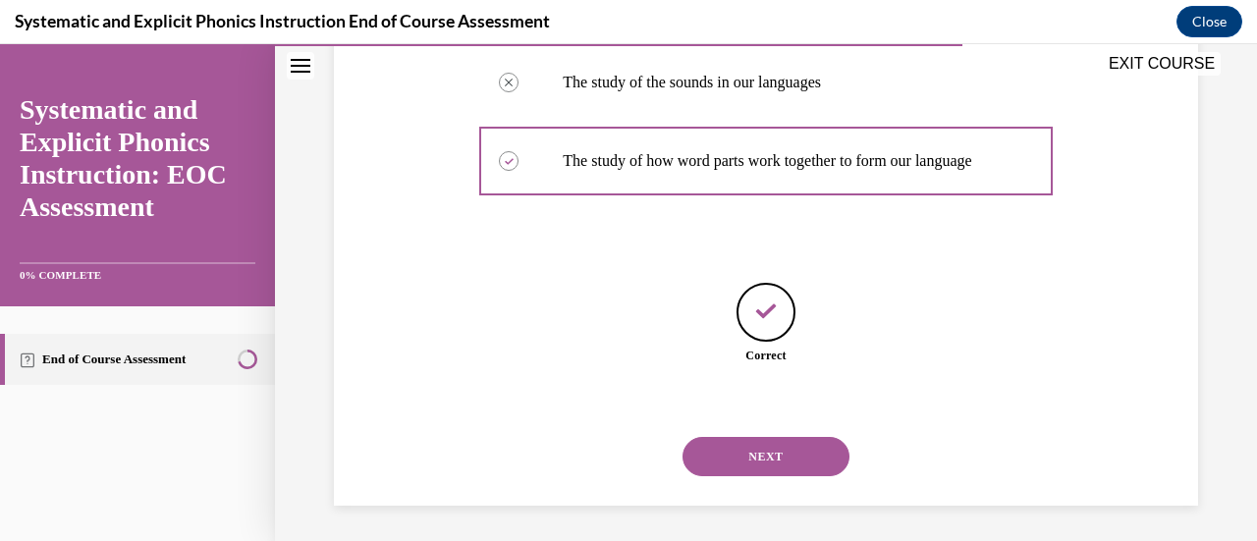
scroll to position [580, 0]
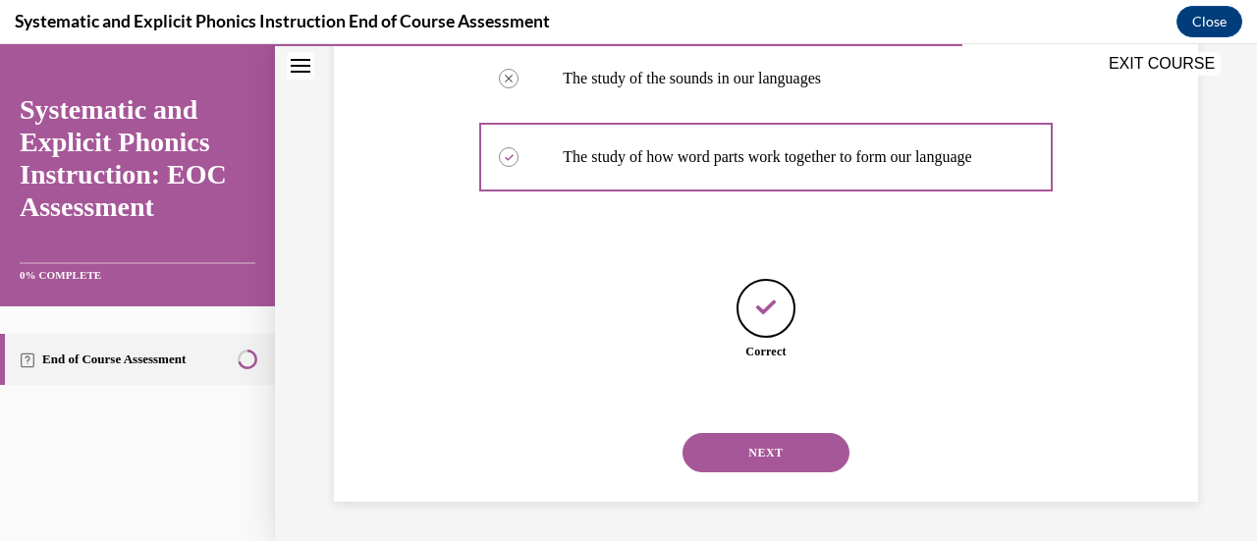
click at [808, 460] on button "NEXT" at bounding box center [766, 452] width 167 height 39
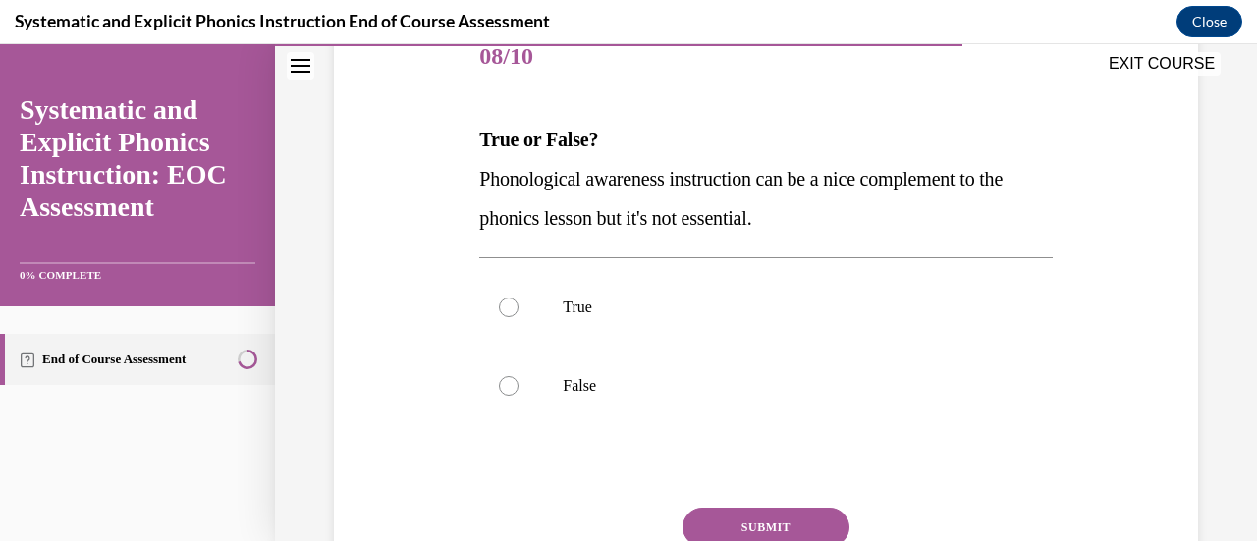
scroll to position [260, 0]
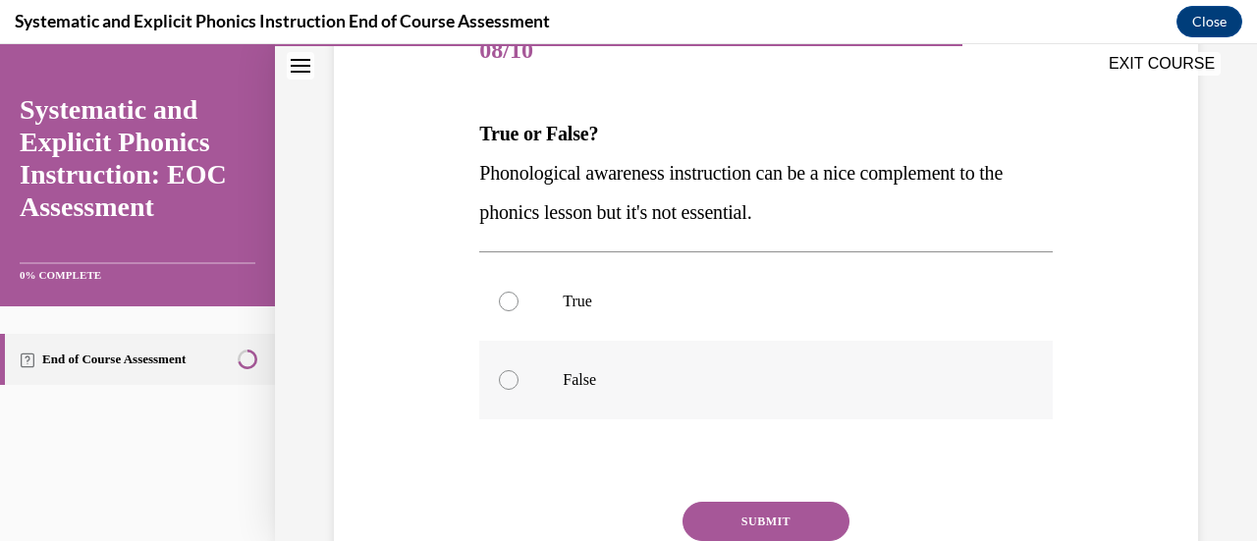
click at [513, 387] on div at bounding box center [765, 380] width 573 height 79
click at [801, 534] on button "SUBMIT" at bounding box center [766, 521] width 167 height 39
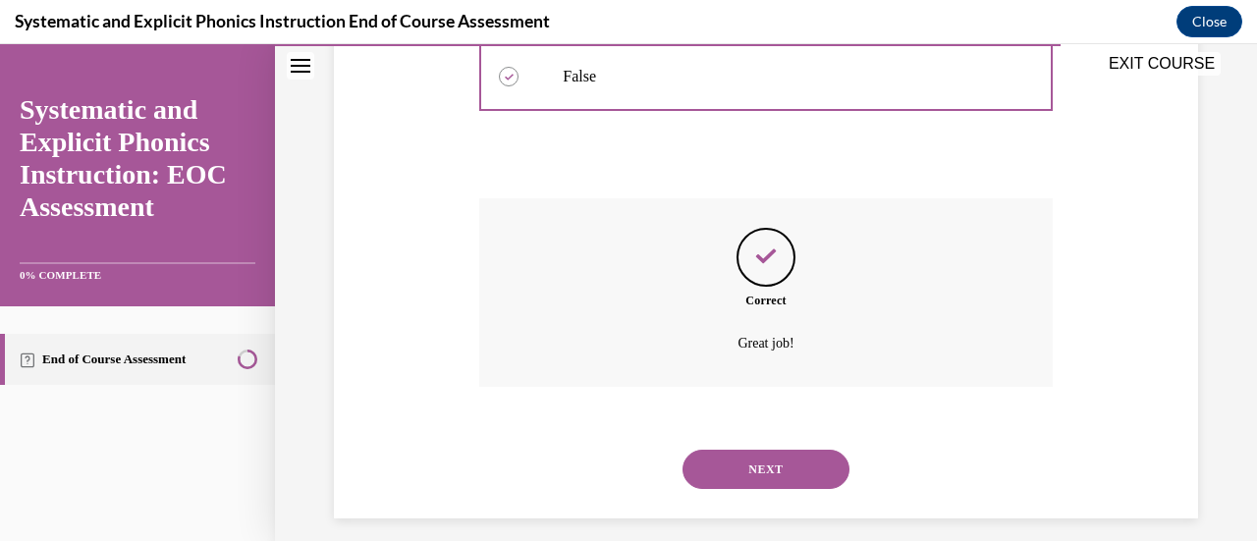
scroll to position [579, 0]
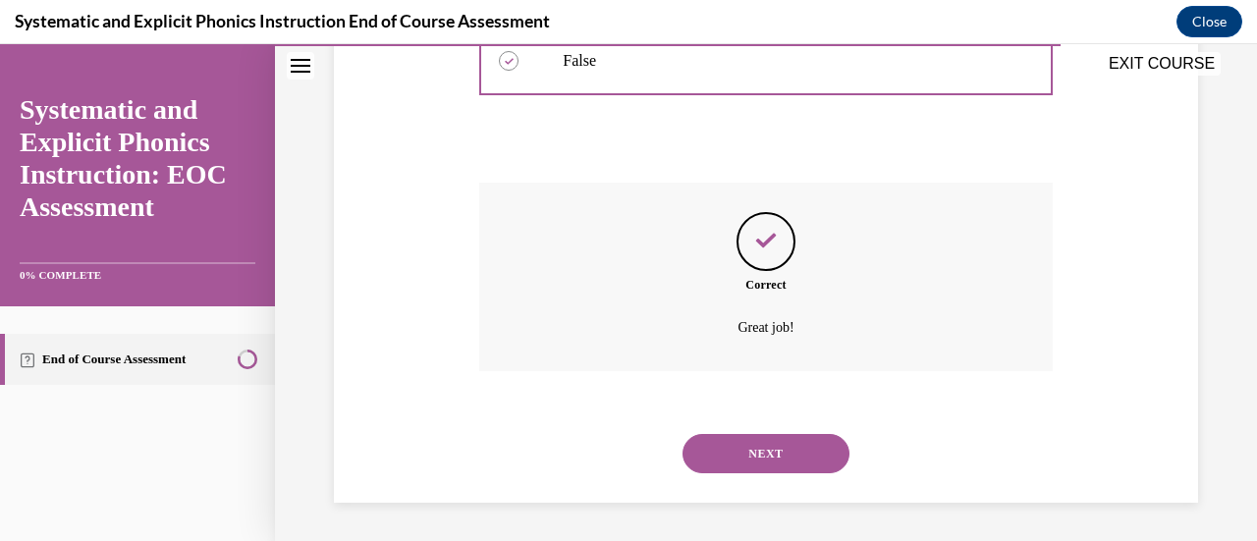
click at [822, 456] on button "NEXT" at bounding box center [766, 453] width 167 height 39
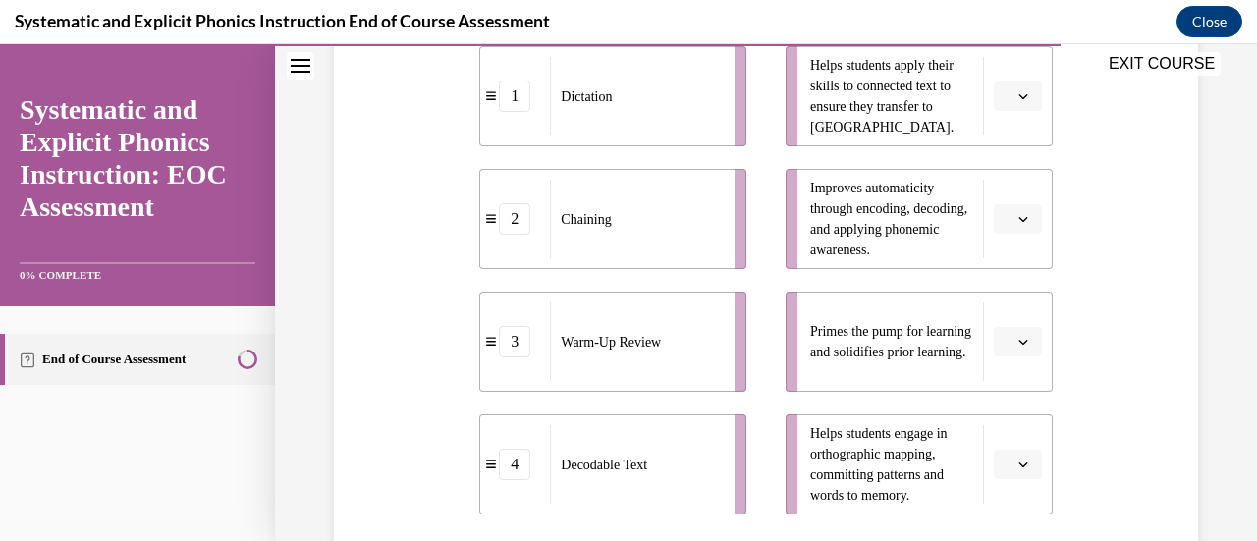
scroll to position [478, 0]
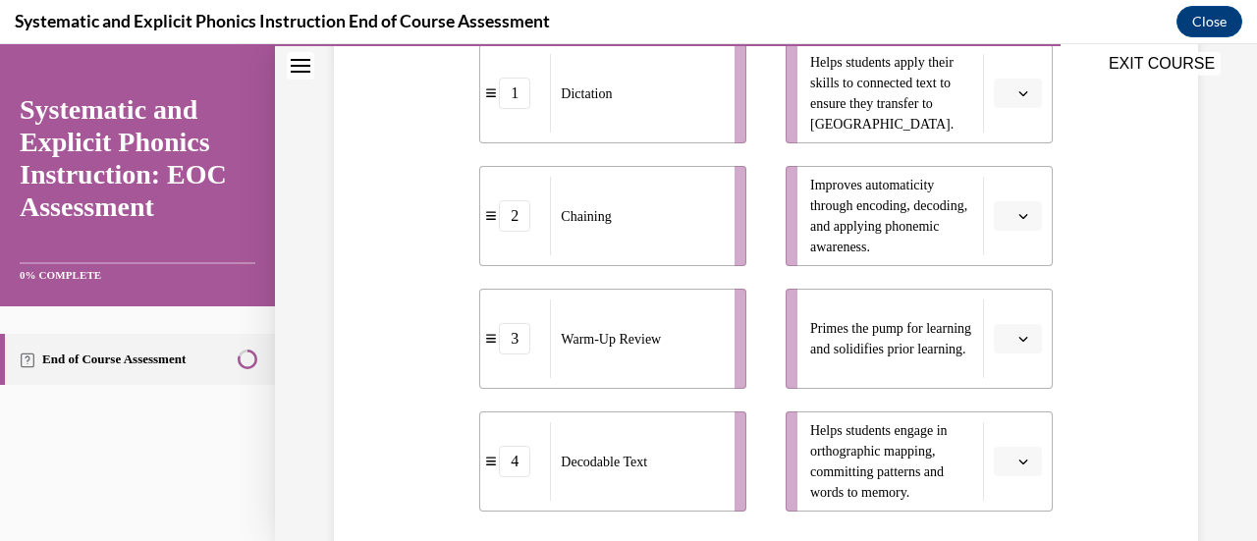
click at [1005, 85] on div "EXIT COURSE" at bounding box center [756, 65] width 962 height 43
click at [1018, 94] on icon "button" at bounding box center [1023, 93] width 10 height 10
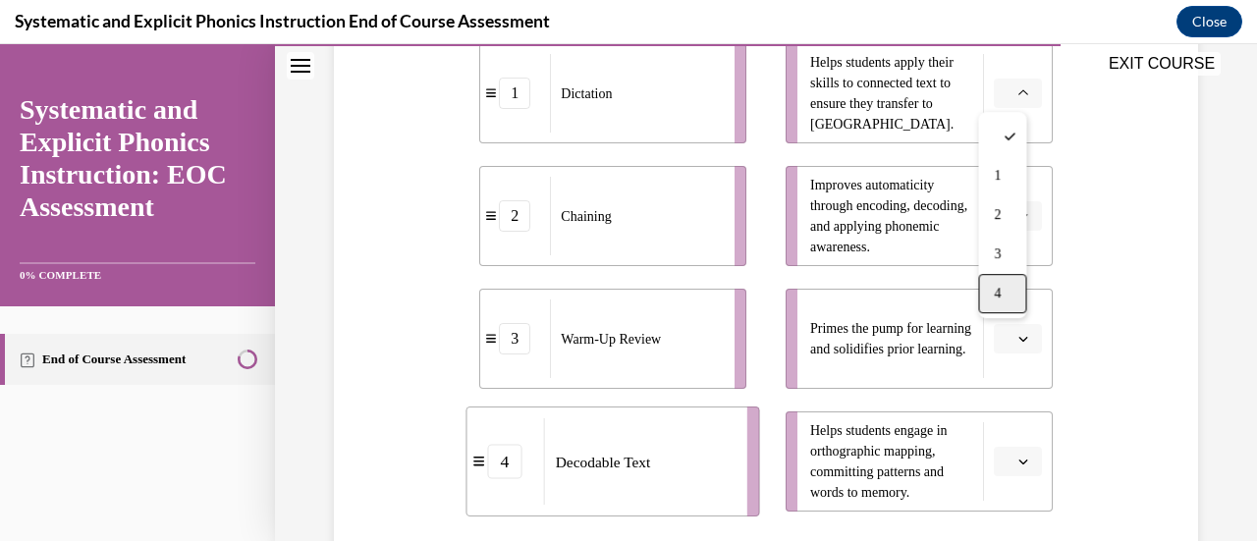
click at [987, 292] on div "4" at bounding box center [1002, 293] width 48 height 39
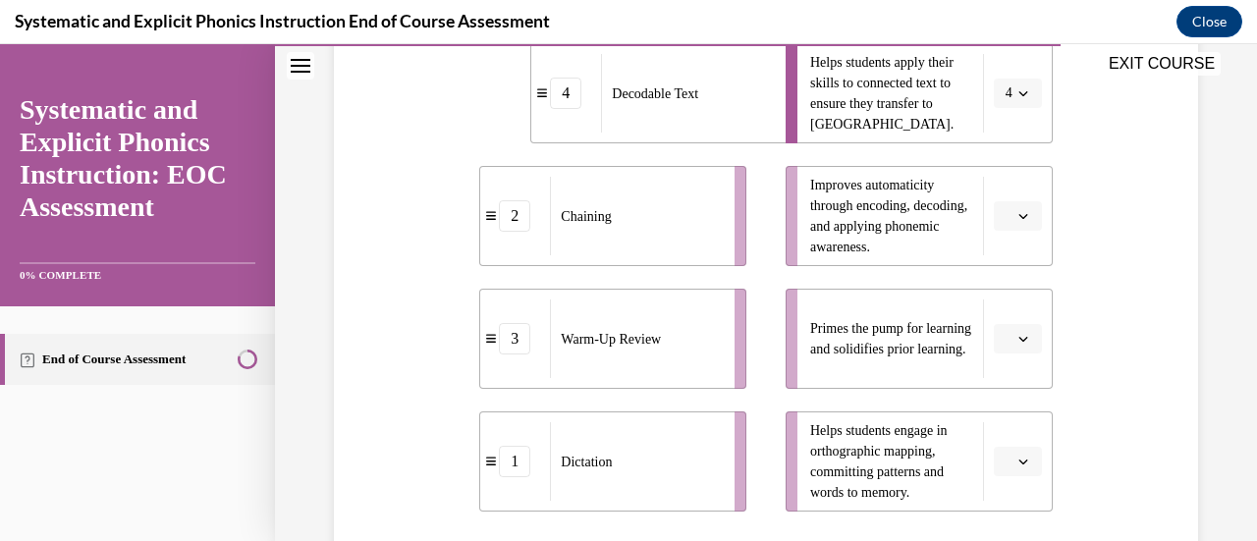
click at [1016, 209] on span "button" at bounding box center [1023, 216] width 14 height 14
click at [998, 330] on span "2" at bounding box center [997, 338] width 7 height 16
click at [1018, 341] on icon "button" at bounding box center [1023, 339] width 10 height 10
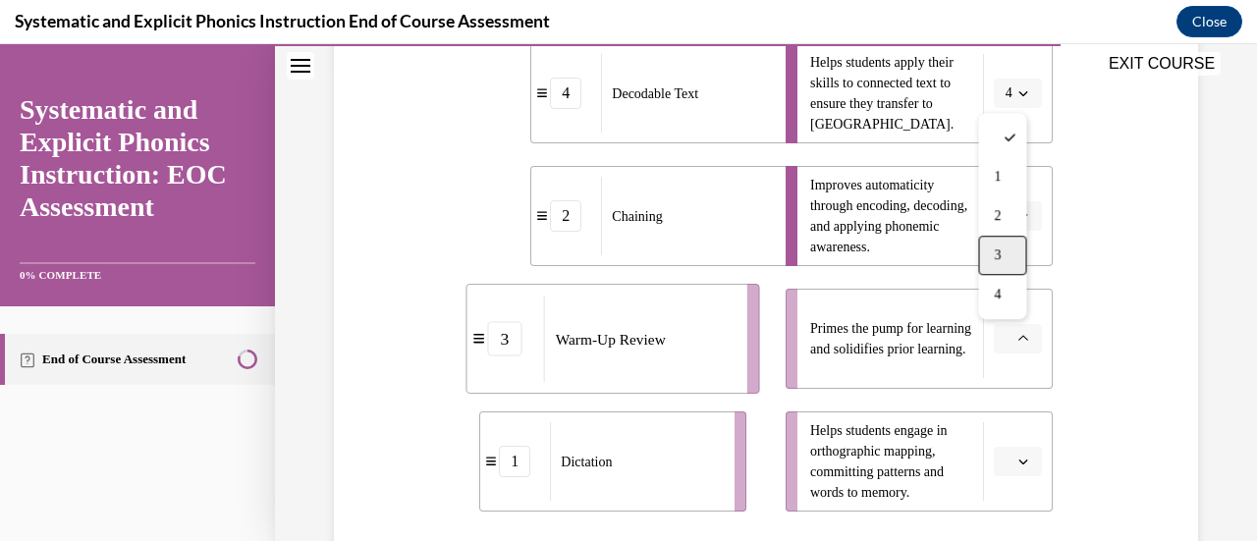
click at [1003, 263] on div "3" at bounding box center [1002, 255] width 48 height 39
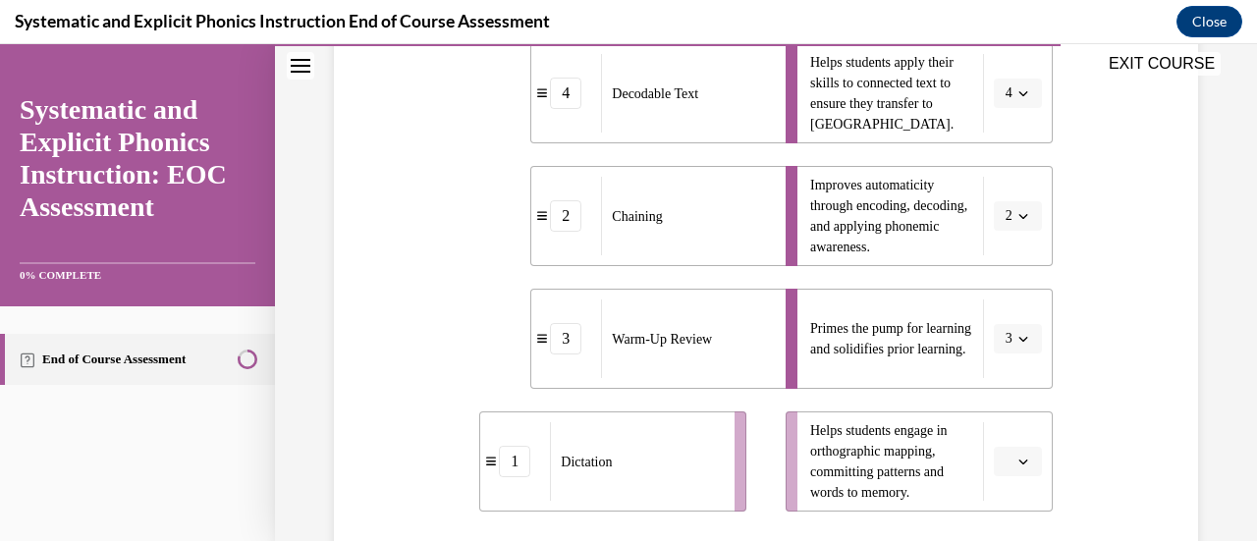
click at [1000, 463] on button "button" at bounding box center [1018, 461] width 48 height 29
click at [994, 303] on span "1" at bounding box center [997, 300] width 7 height 16
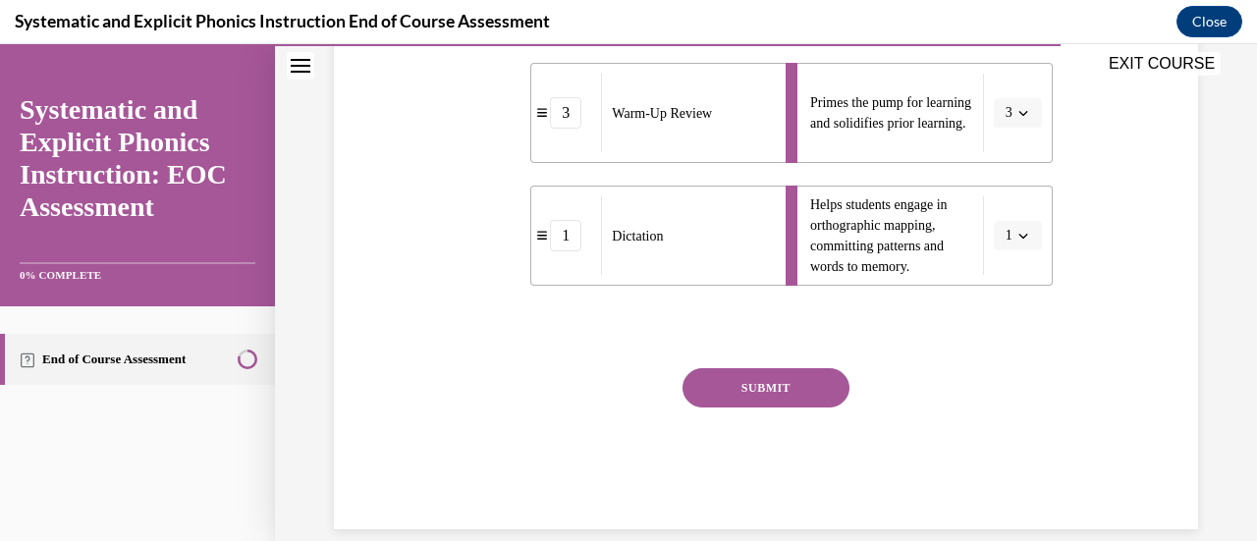
click at [788, 393] on button "SUBMIT" at bounding box center [766, 387] width 167 height 39
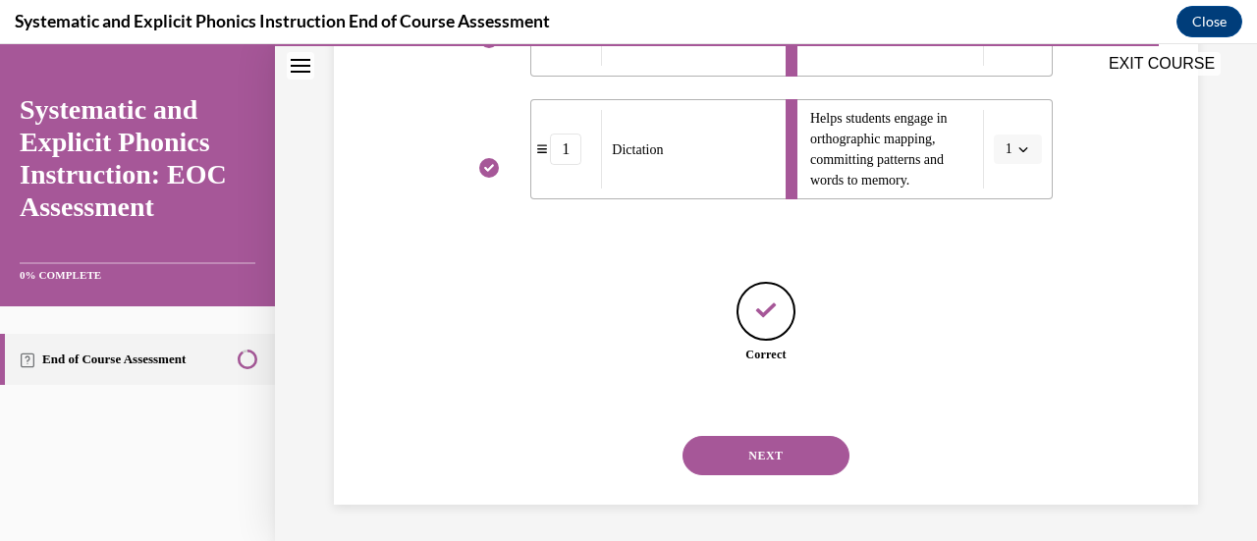
scroll to position [793, 0]
click at [797, 460] on button "NEXT" at bounding box center [766, 453] width 167 height 39
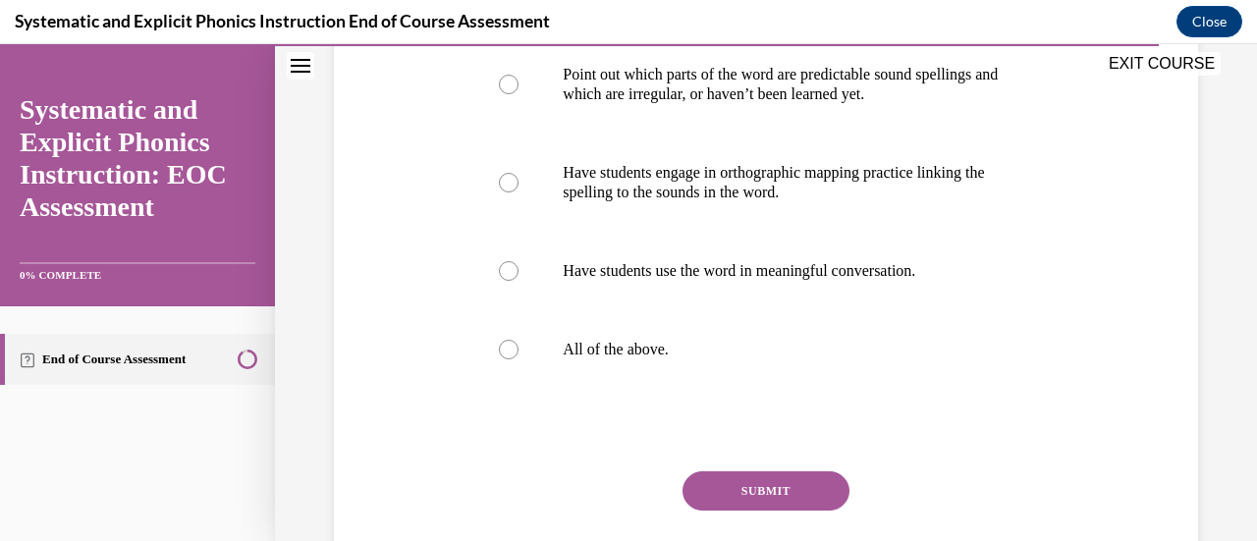
scroll to position [450, 0]
click at [487, 349] on div at bounding box center [765, 347] width 573 height 79
click at [792, 499] on button "SUBMIT" at bounding box center [766, 488] width 167 height 39
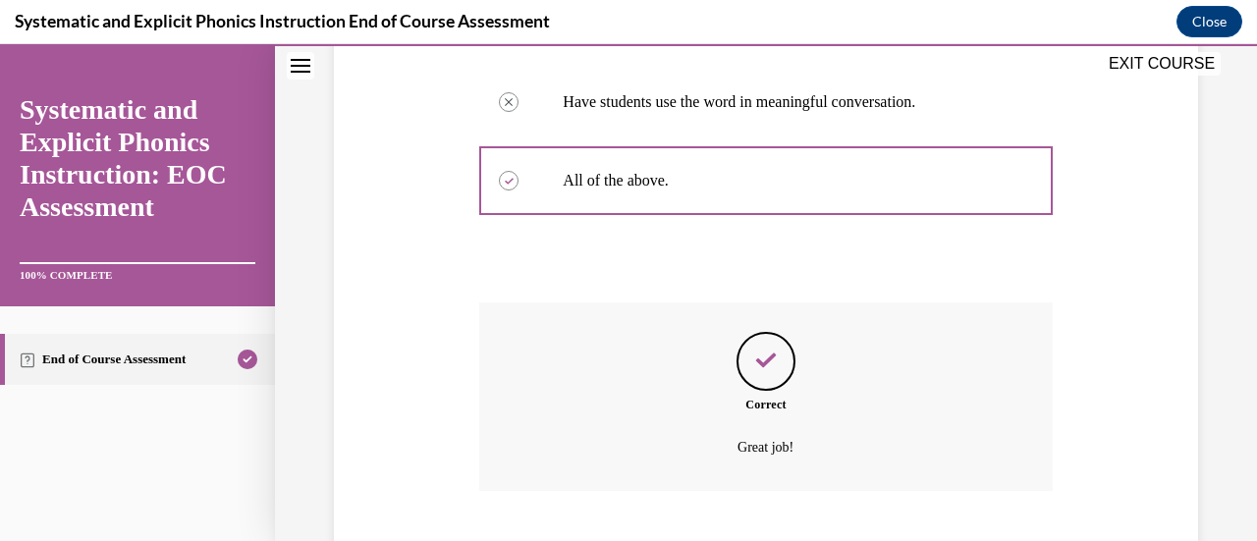
scroll to position [737, 0]
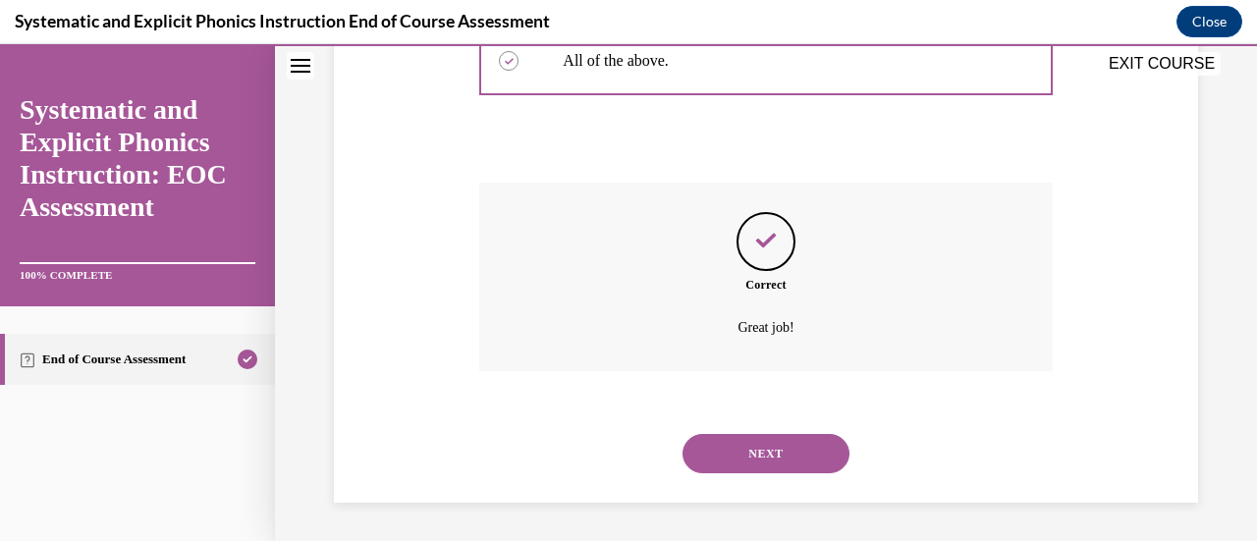
click at [801, 452] on button "NEXT" at bounding box center [766, 453] width 167 height 39
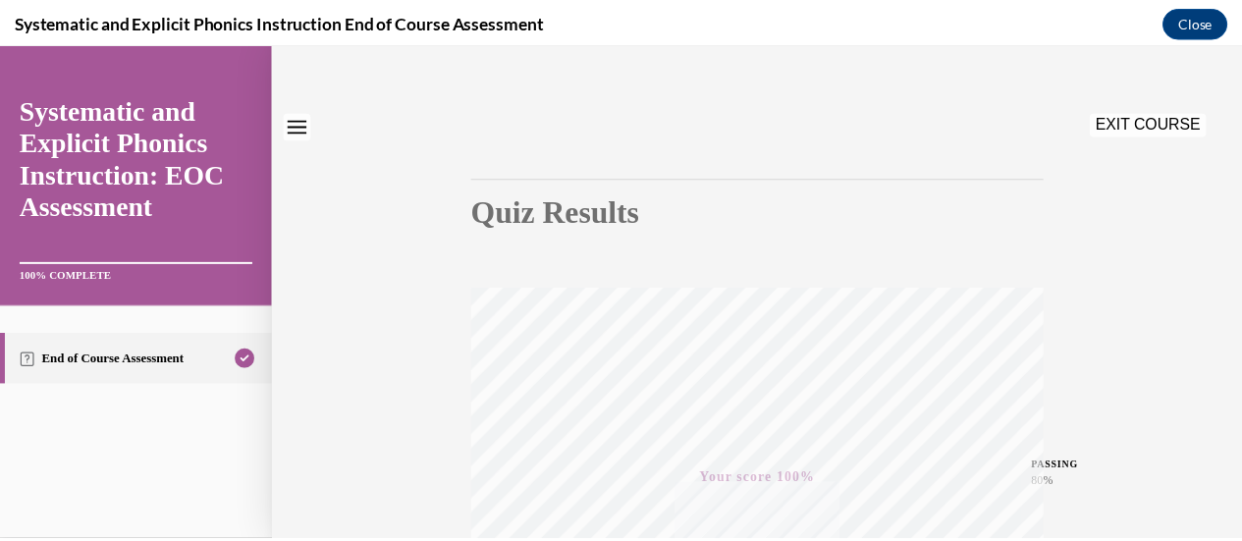
scroll to position [0, 0]
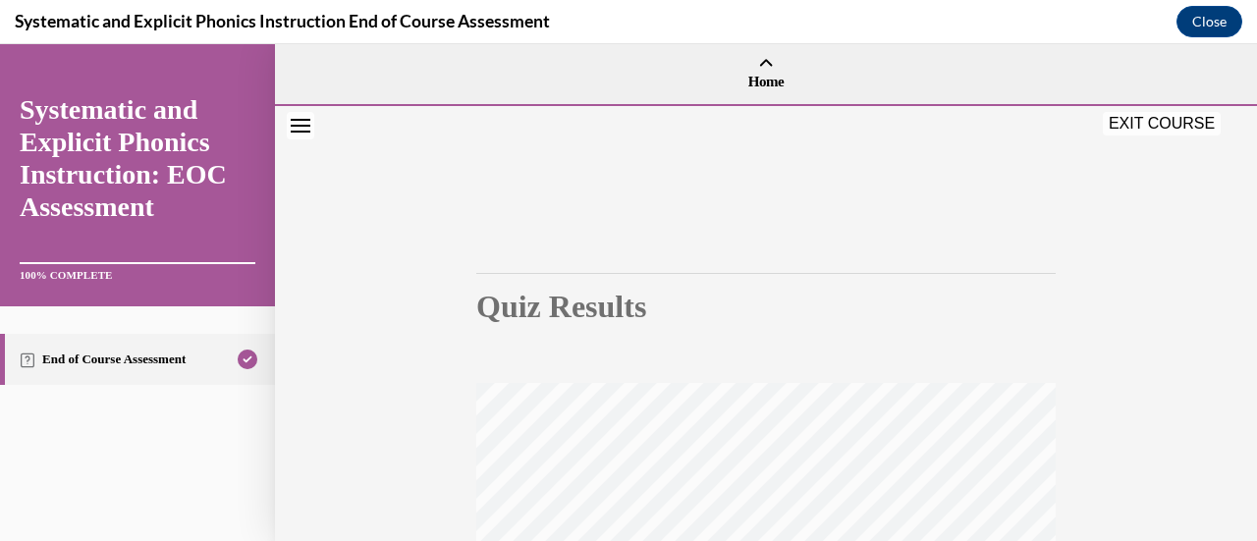
click at [1186, 128] on button "EXIT COURSE" at bounding box center [1162, 124] width 118 height 24
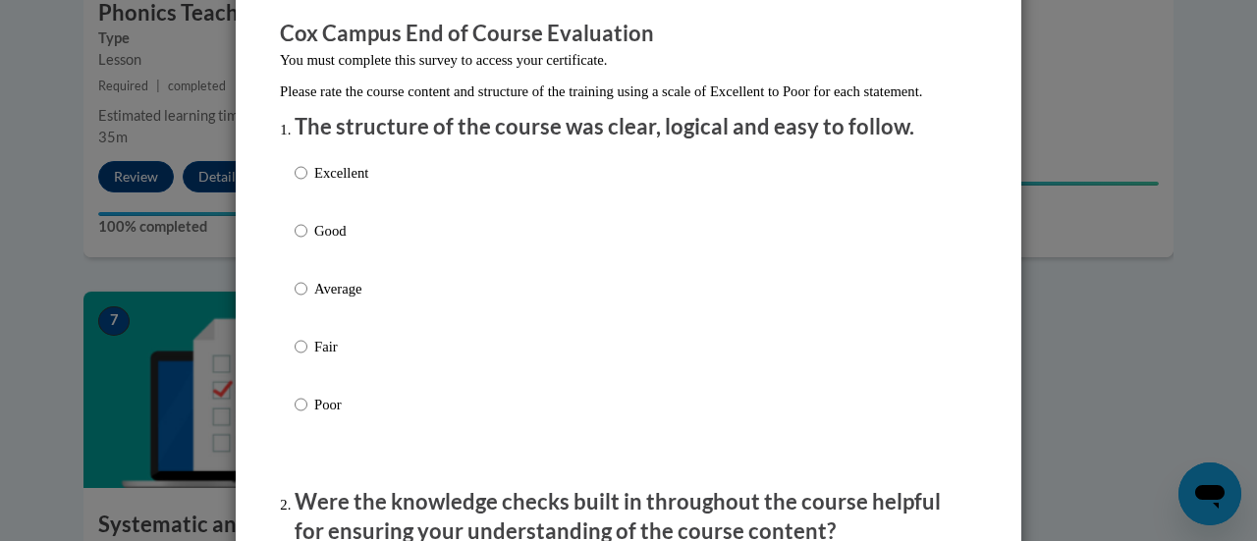
scroll to position [169, 0]
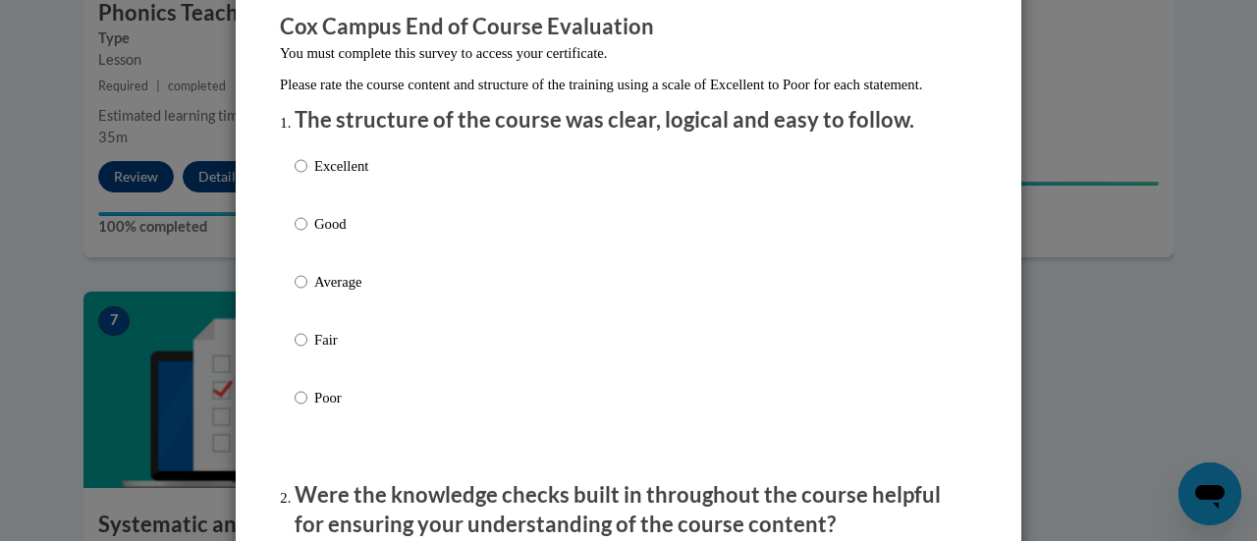
click at [338, 235] on p "Good" at bounding box center [341, 224] width 54 height 22
click at [307, 235] on input "Good" at bounding box center [301, 224] width 13 height 22
radio input "true"
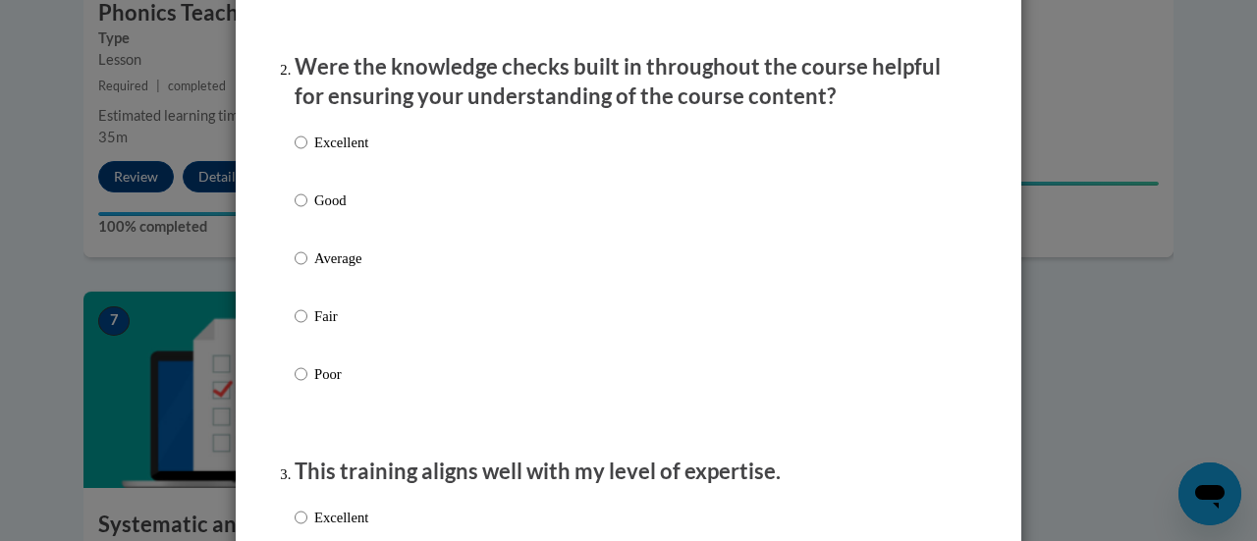
scroll to position [600, 0]
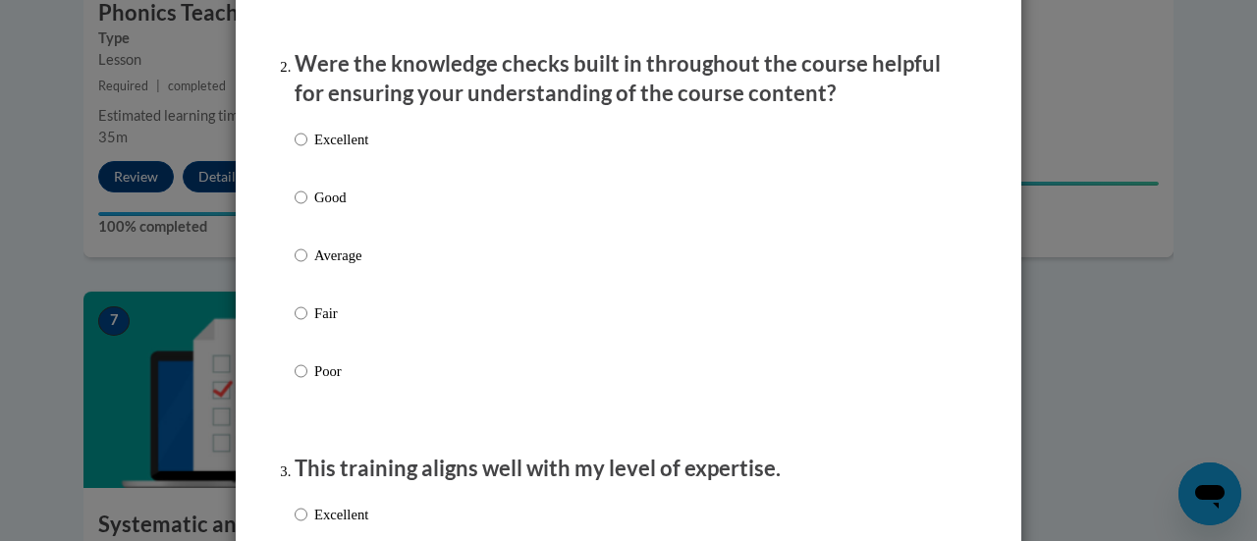
click at [334, 208] on p "Good" at bounding box center [341, 198] width 54 height 22
click at [307, 208] on input "Good" at bounding box center [301, 198] width 13 height 22
radio input "true"
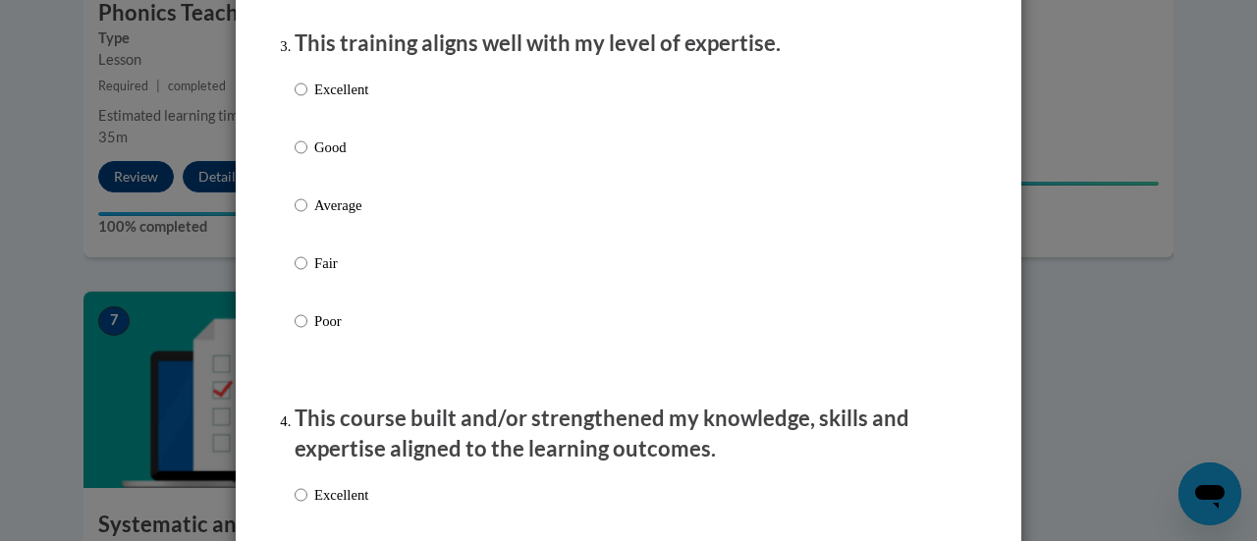
scroll to position [1047, 0]
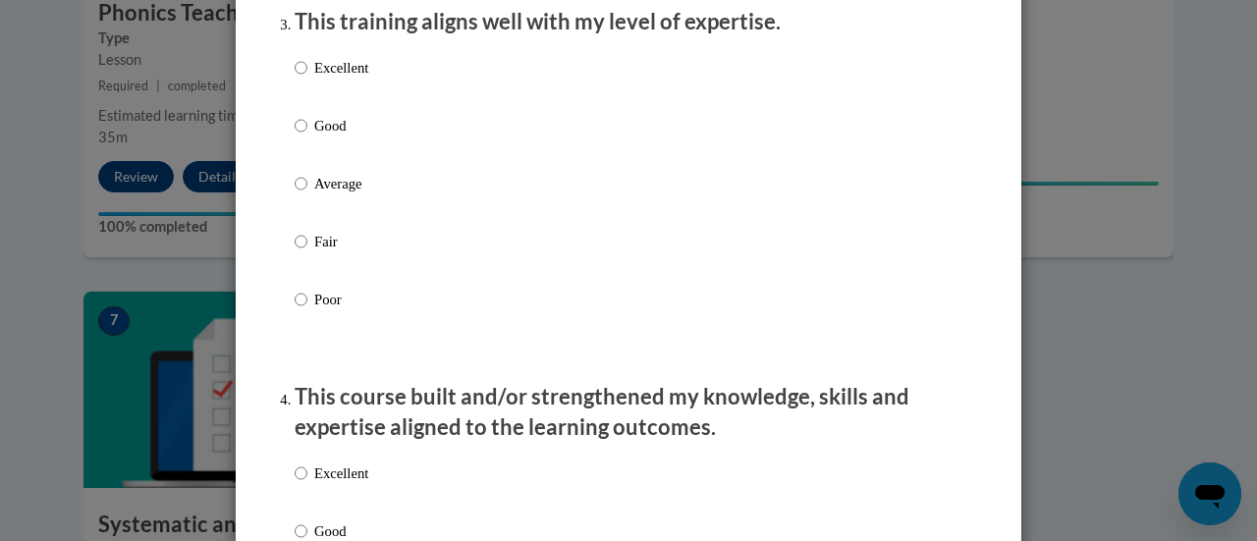
click at [327, 331] on label "Poor" at bounding box center [332, 315] width 74 height 53
click at [307, 310] on input "Poor" at bounding box center [301, 300] width 13 height 22
radio input "true"
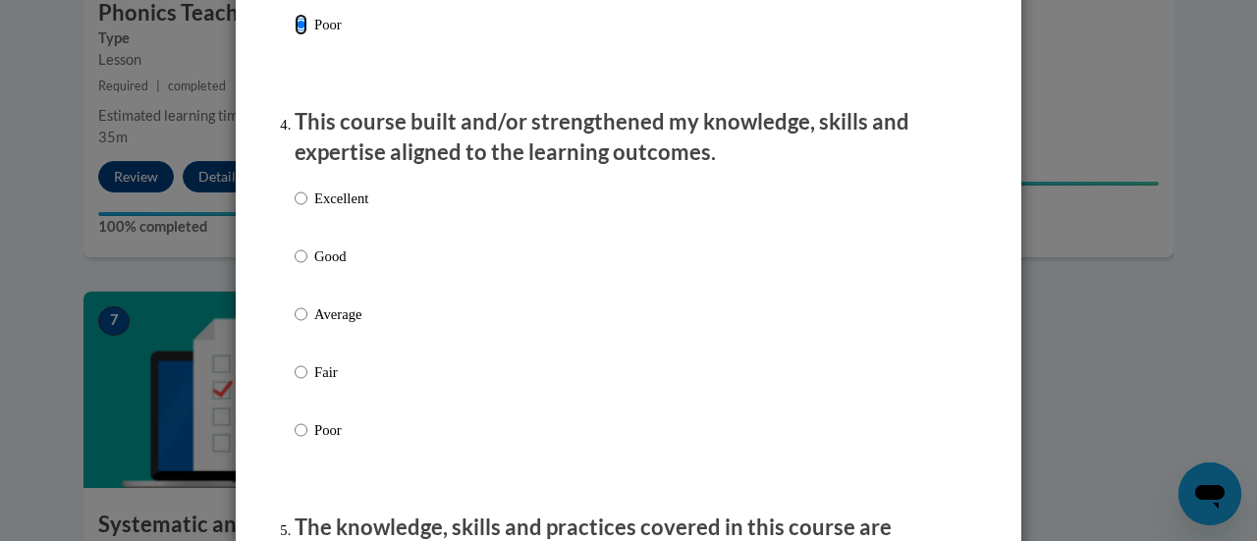
scroll to position [1331, 0]
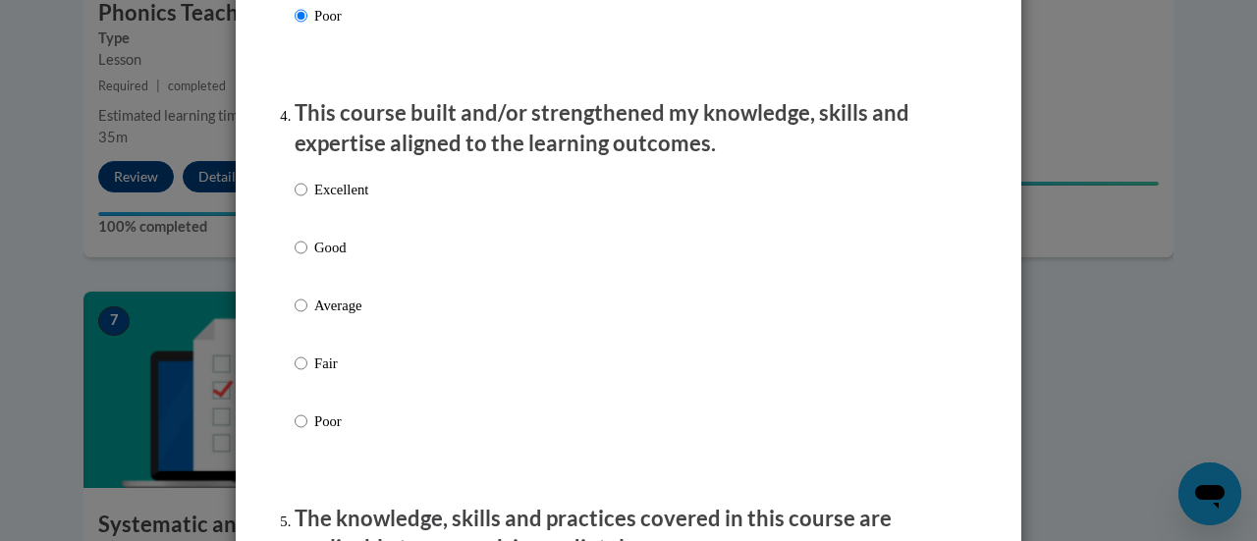
click at [316, 258] on p "Good" at bounding box center [341, 248] width 54 height 22
click at [307, 258] on input "Good" at bounding box center [301, 248] width 13 height 22
radio input "true"
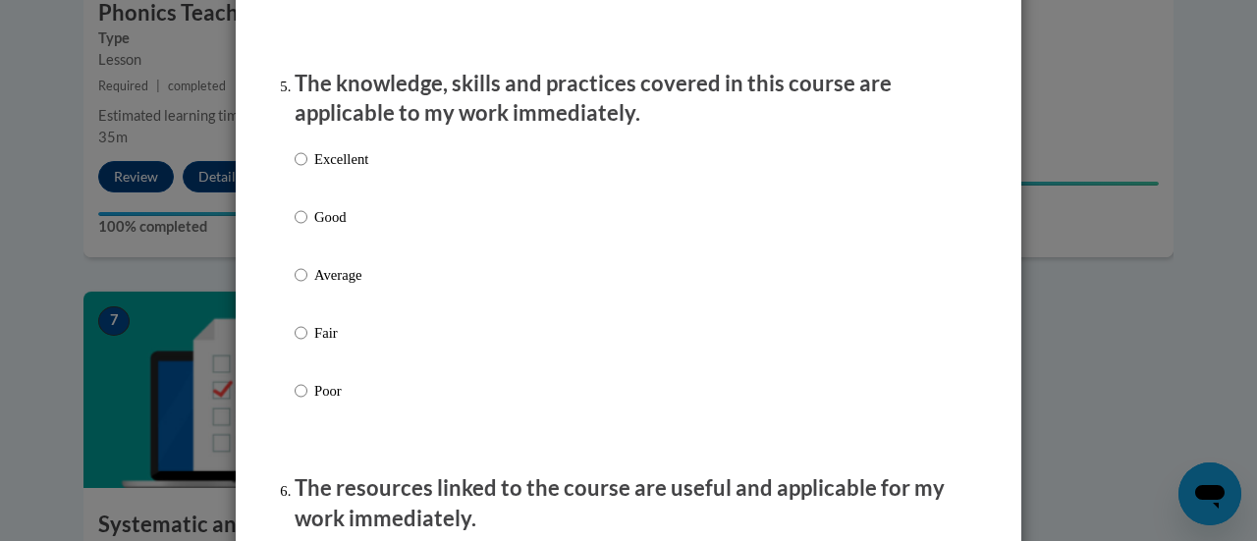
scroll to position [1767, 0]
click at [326, 430] on label "Poor" at bounding box center [332, 405] width 74 height 53
click at [307, 401] on input "Poor" at bounding box center [301, 390] width 13 height 22
radio input "true"
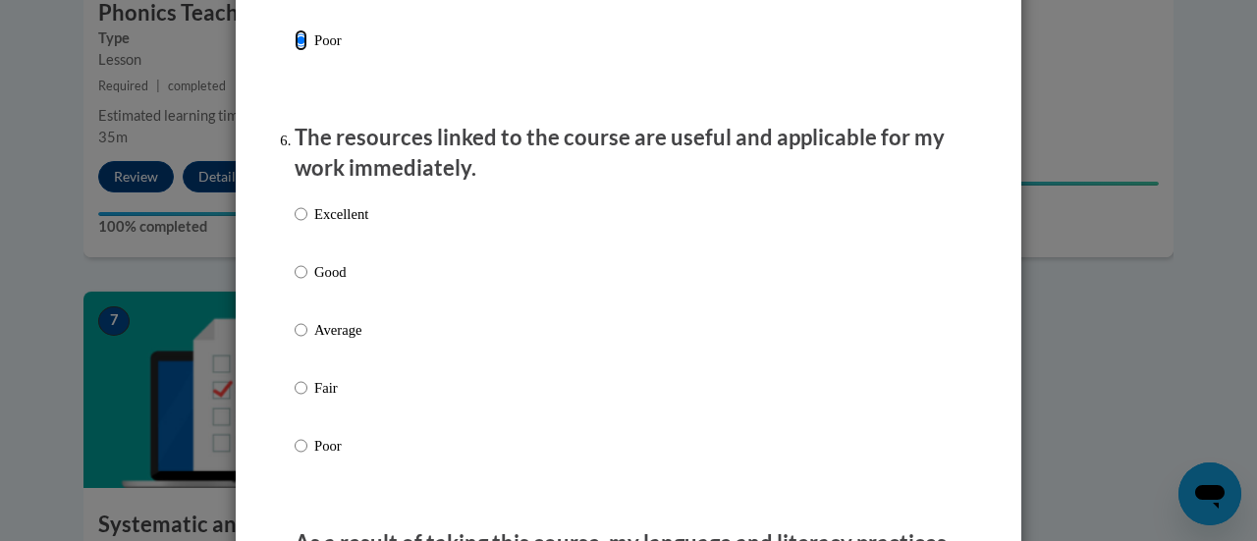
scroll to position [2135, 0]
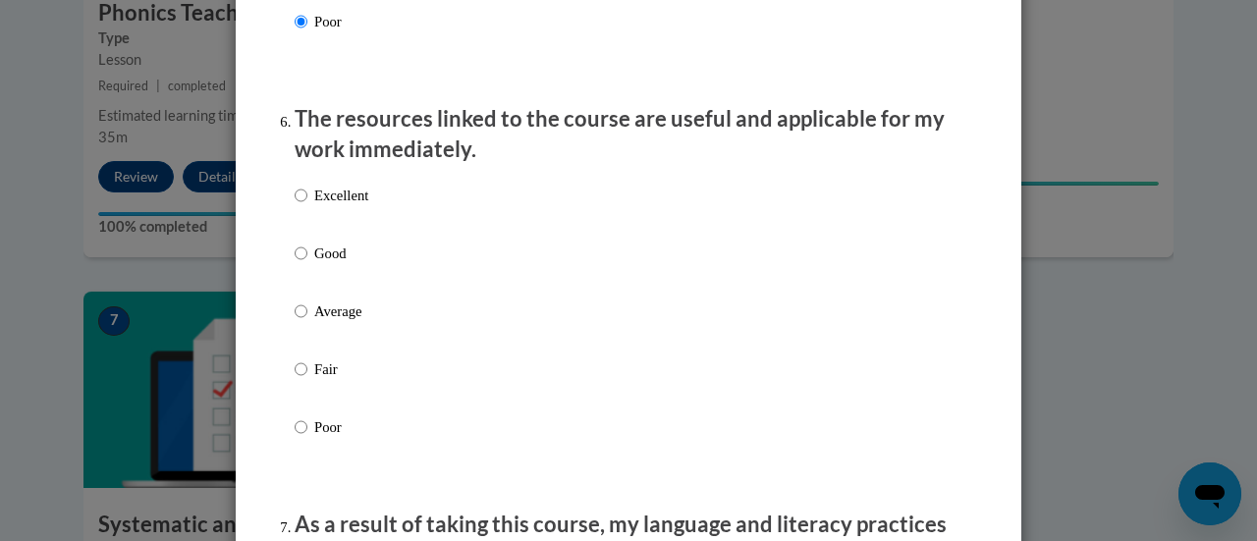
click at [341, 438] on p "Poor" at bounding box center [341, 427] width 54 height 22
click at [307, 438] on input "Poor" at bounding box center [301, 427] width 13 height 22
radio input "true"
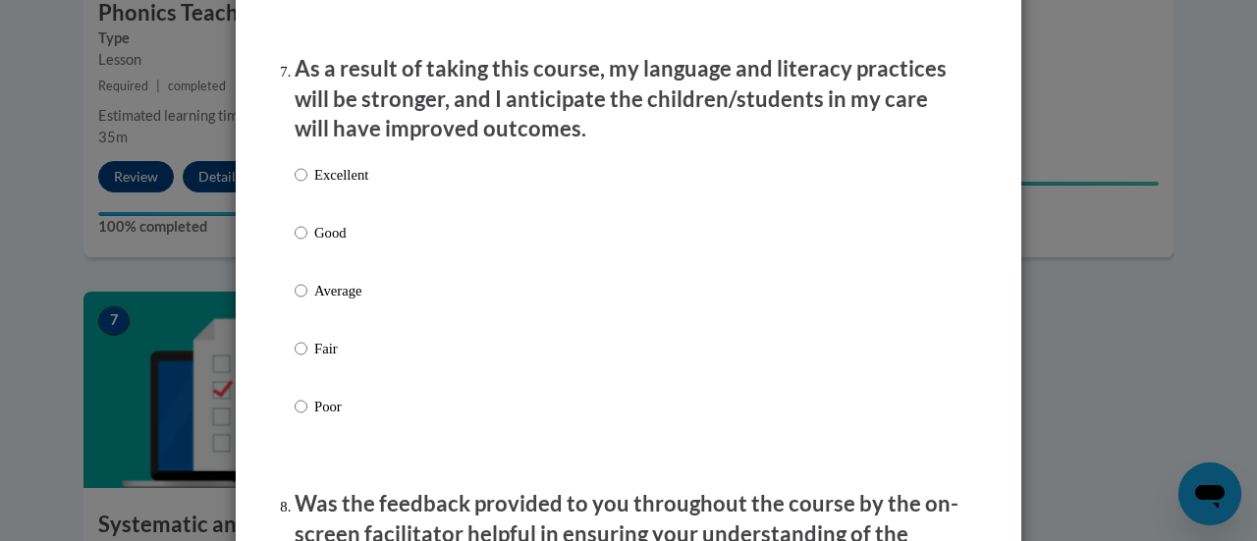
scroll to position [2597, 0]
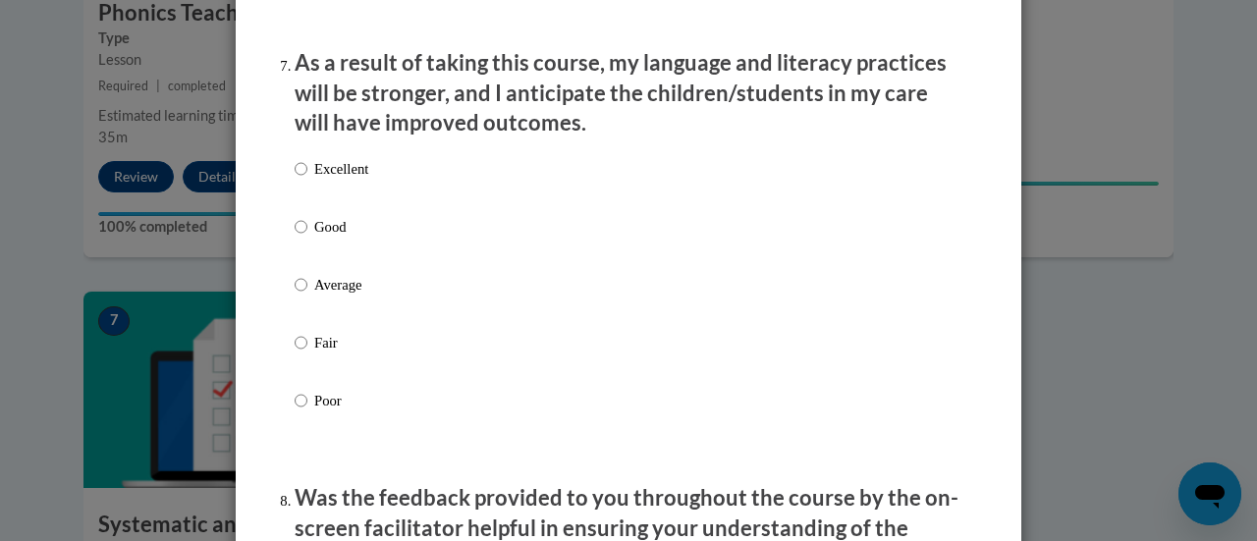
click at [355, 354] on p "Fair" at bounding box center [341, 343] width 54 height 22
click at [307, 354] on input "Fair" at bounding box center [301, 343] width 13 height 22
radio input "true"
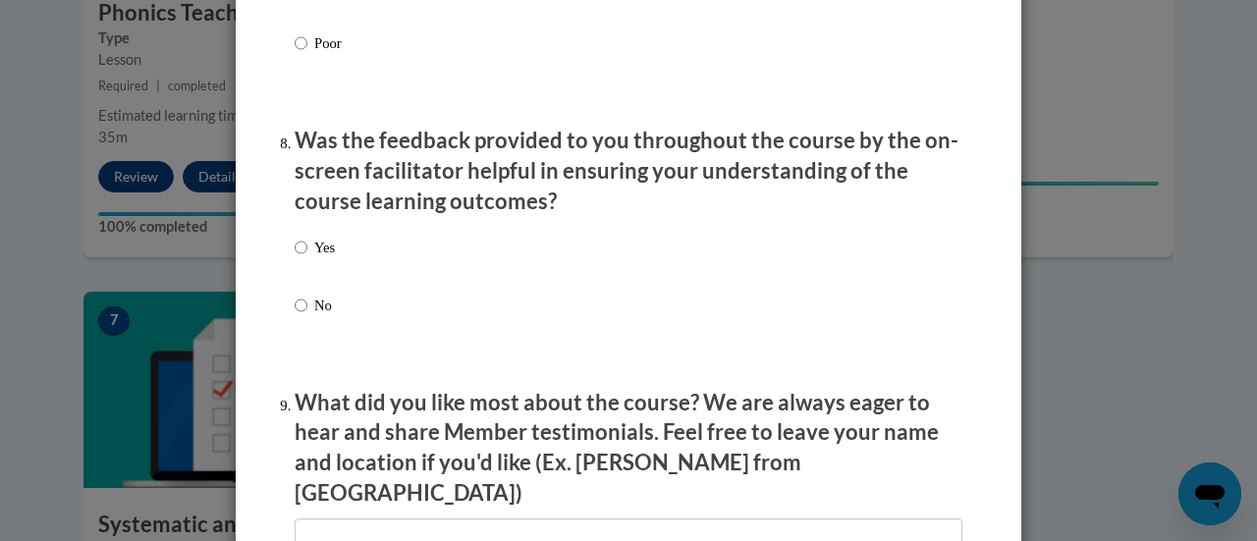
scroll to position [2958, 0]
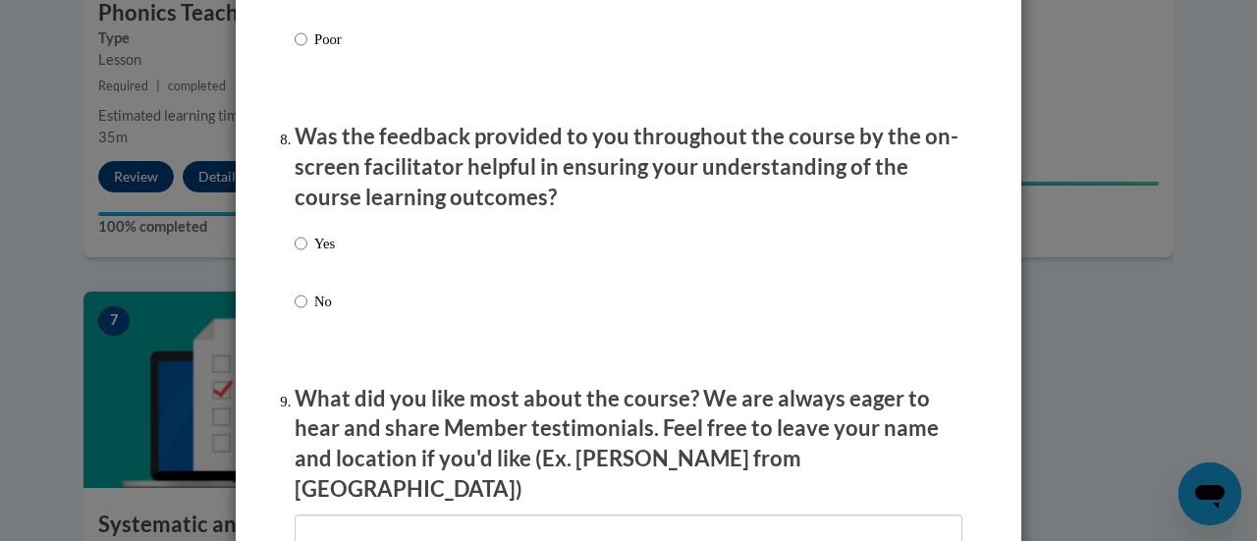
click at [346, 261] on div "Yes No" at bounding box center [629, 296] width 668 height 146
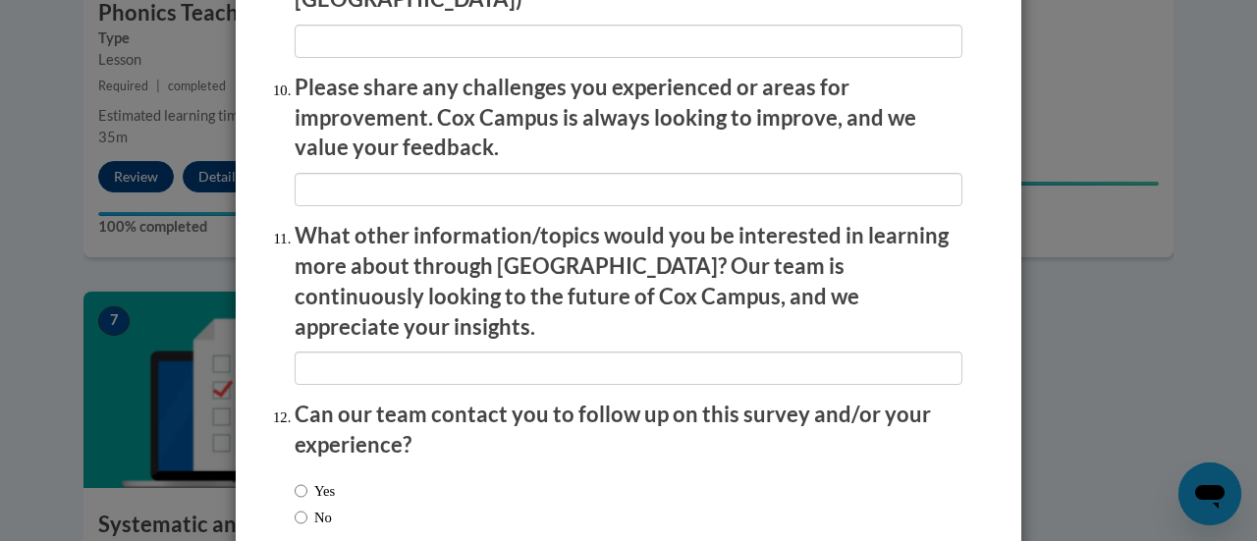
scroll to position [3542, 0]
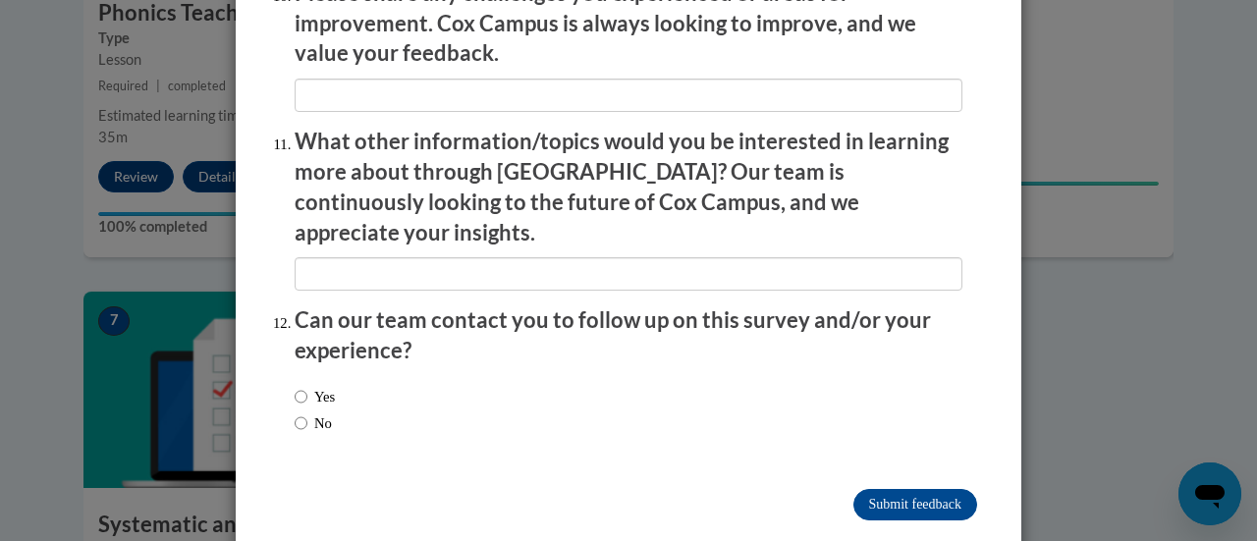
click at [330, 412] on label "No" at bounding box center [313, 423] width 37 height 22
click at [307, 412] on input "No" at bounding box center [301, 423] width 13 height 22
radio input "true"
click at [904, 489] on input "Submit feedback" at bounding box center [915, 504] width 124 height 31
